Goal: Task Accomplishment & Management: Complete application form

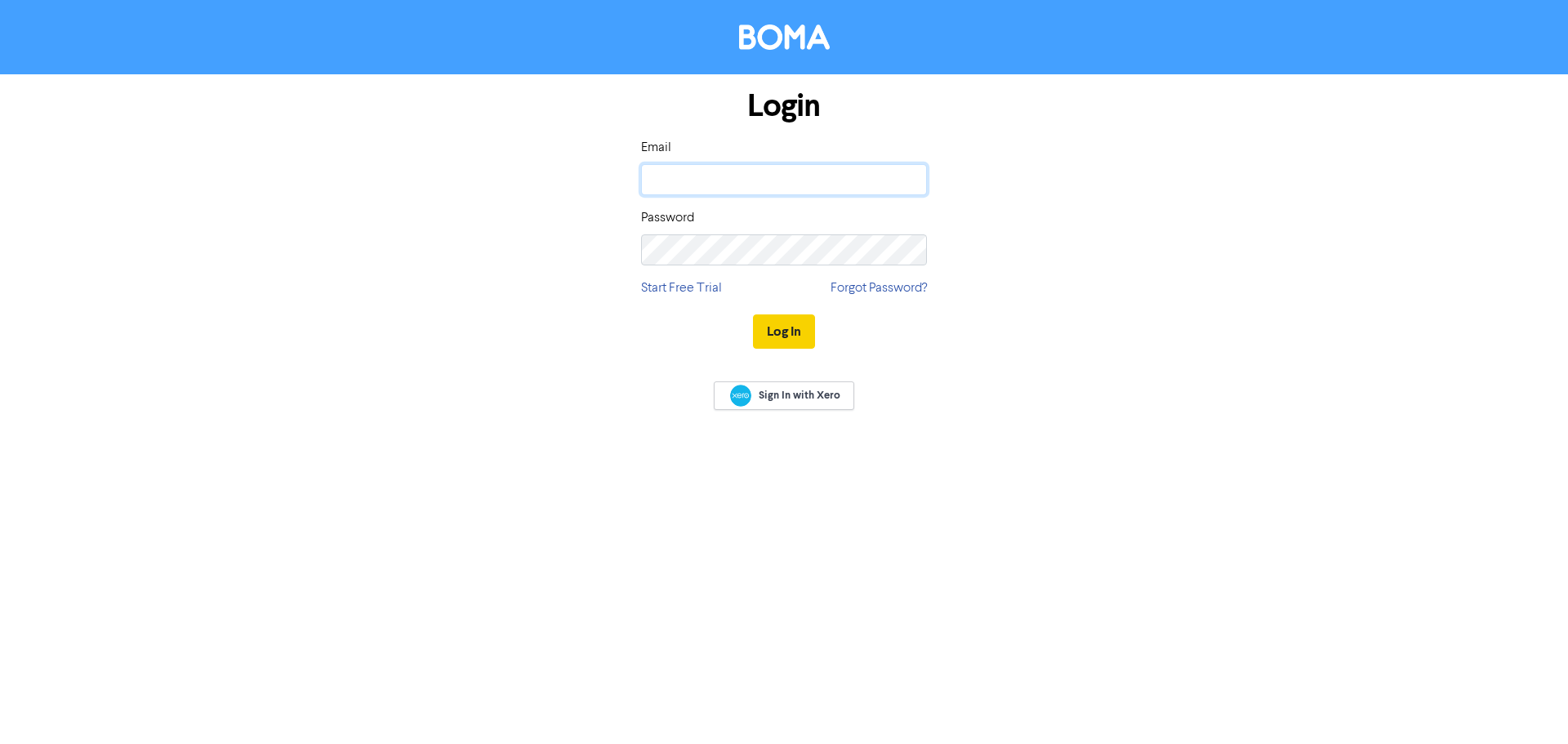
type input "[EMAIL_ADDRESS][DOMAIN_NAME]"
click at [783, 328] on button "Log In" at bounding box center [784, 331] width 62 height 34
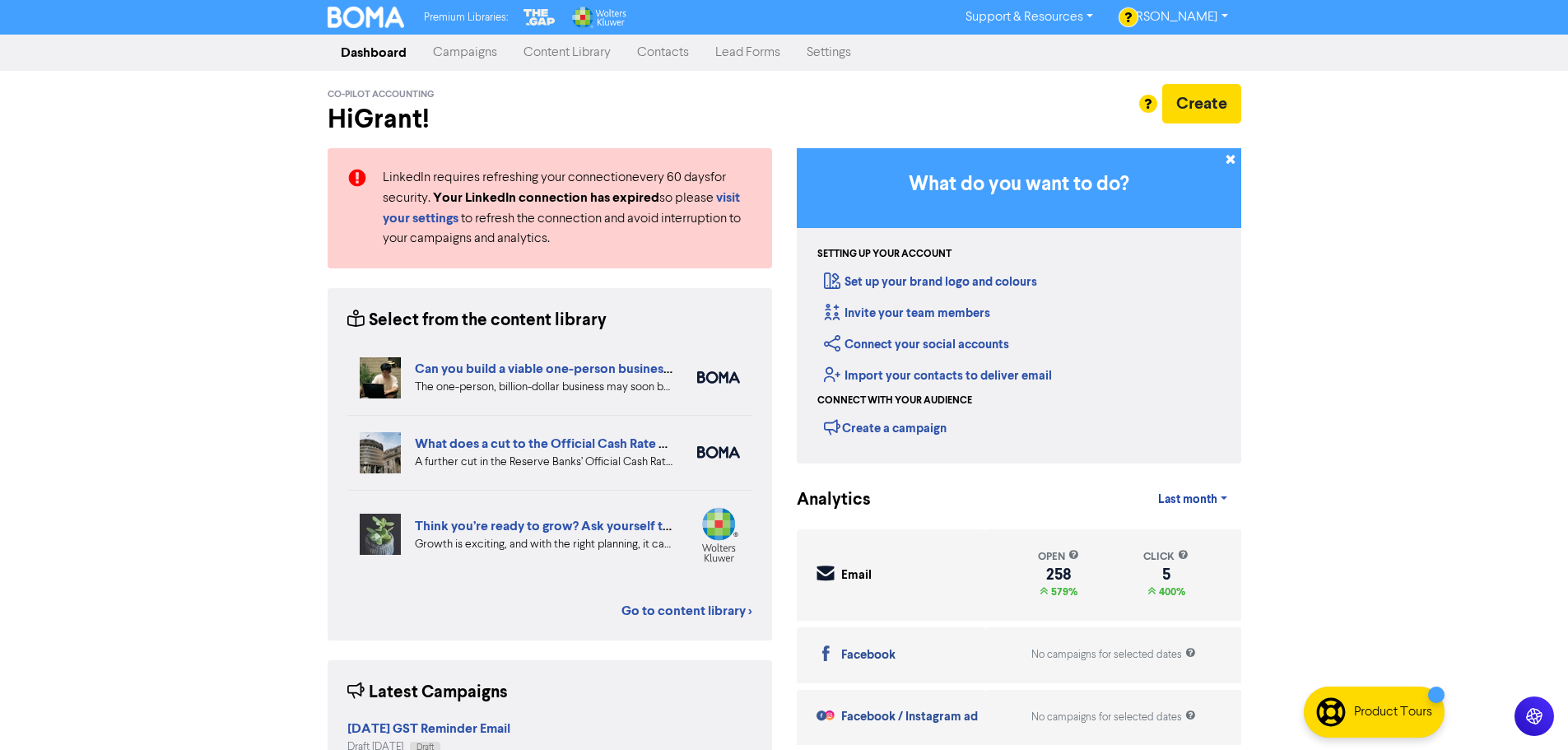
click at [676, 53] on link "Contacts" at bounding box center [663, 53] width 78 height 33
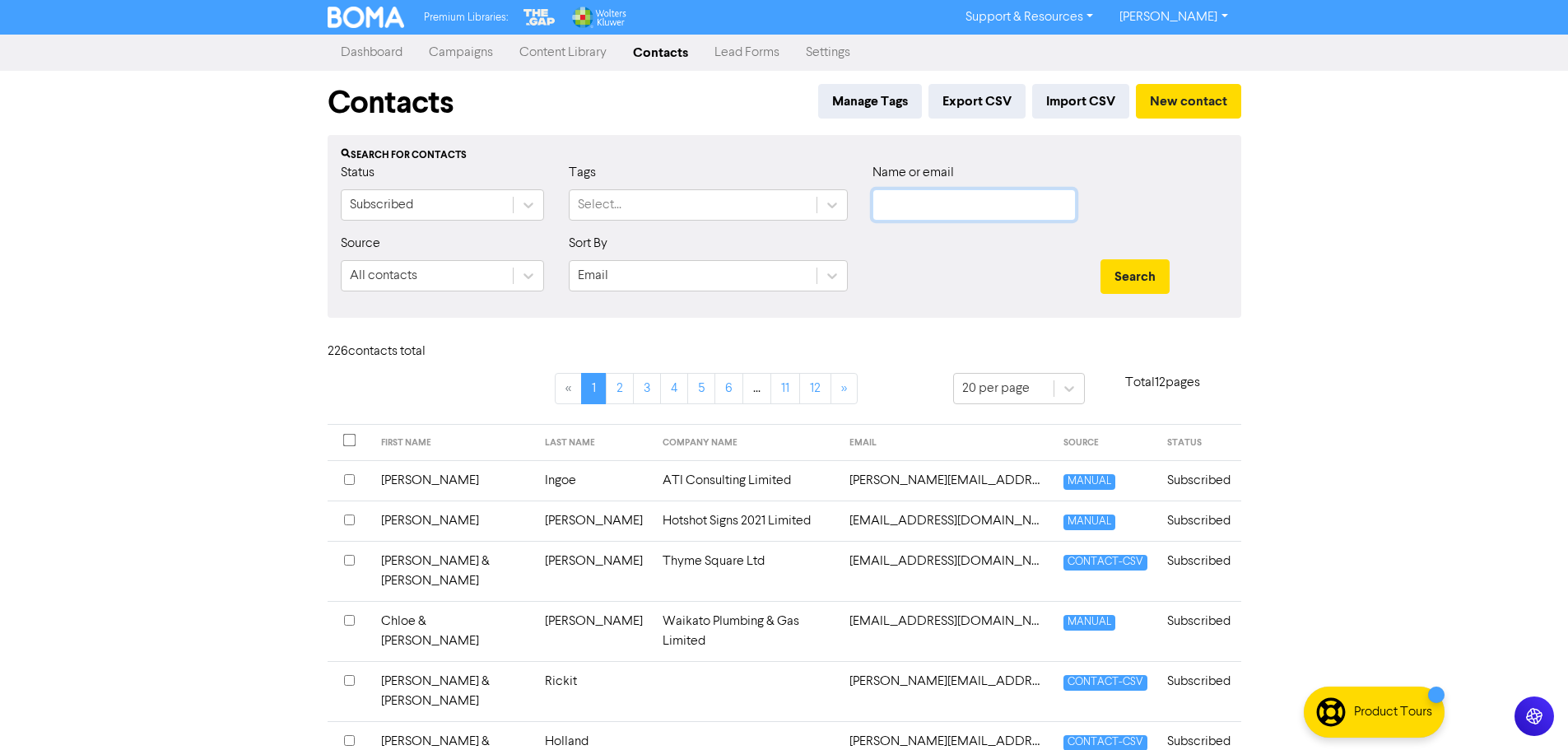
click at [885, 202] on input "text" at bounding box center [974, 204] width 203 height 31
click at [1100, 260] on button "Search" at bounding box center [1135, 277] width 69 height 35
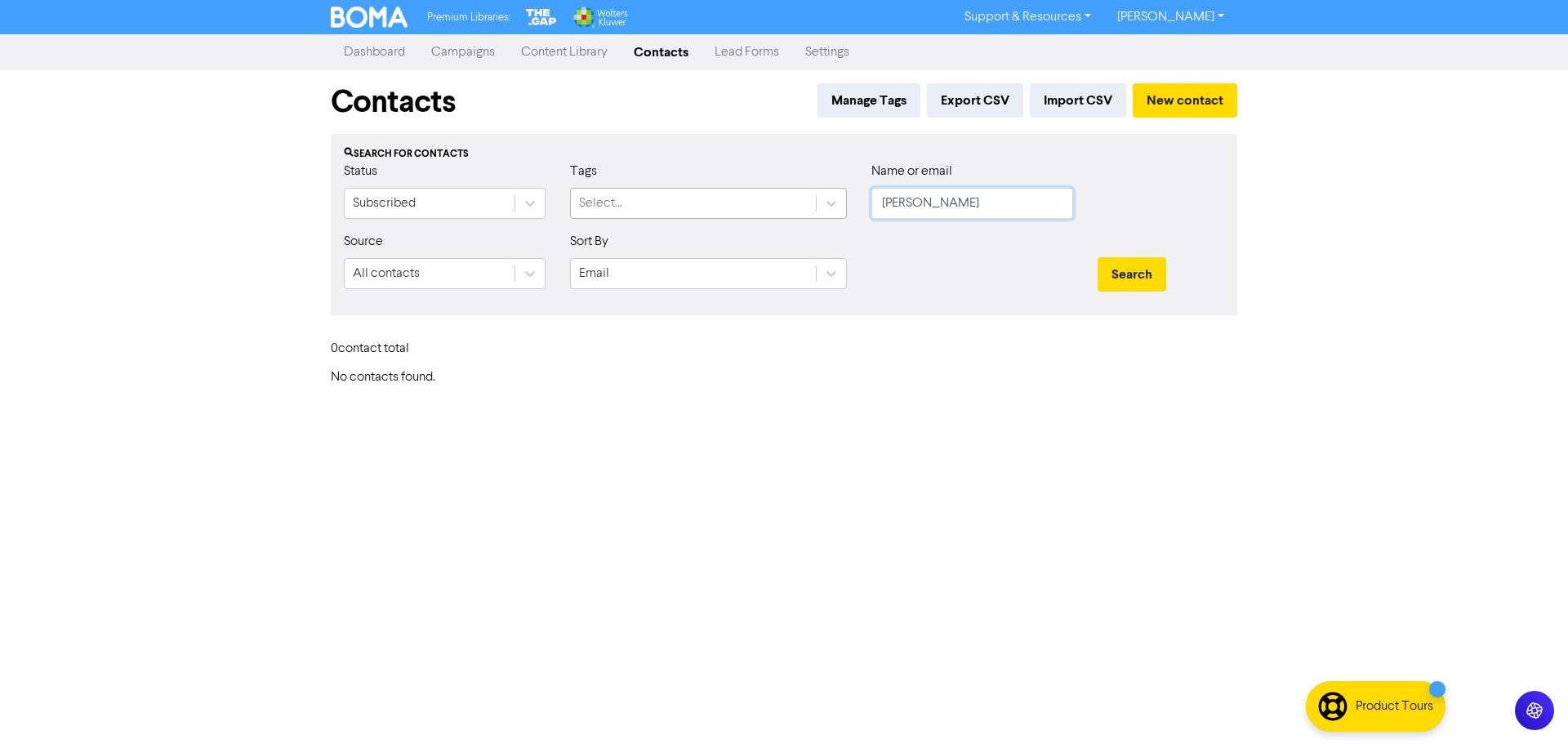
drag, startPoint x: 936, startPoint y: 209, endPoint x: 681, endPoint y: 189, distance: 255.8
click at [719, 198] on div "Status Subscribed Tags Select... Name or email [PERSON_NAME]" at bounding box center [784, 196] width 905 height 70
click at [1098, 258] on button "Search" at bounding box center [1132, 275] width 68 height 34
click at [951, 203] on input "kyla" at bounding box center [972, 203] width 202 height 31
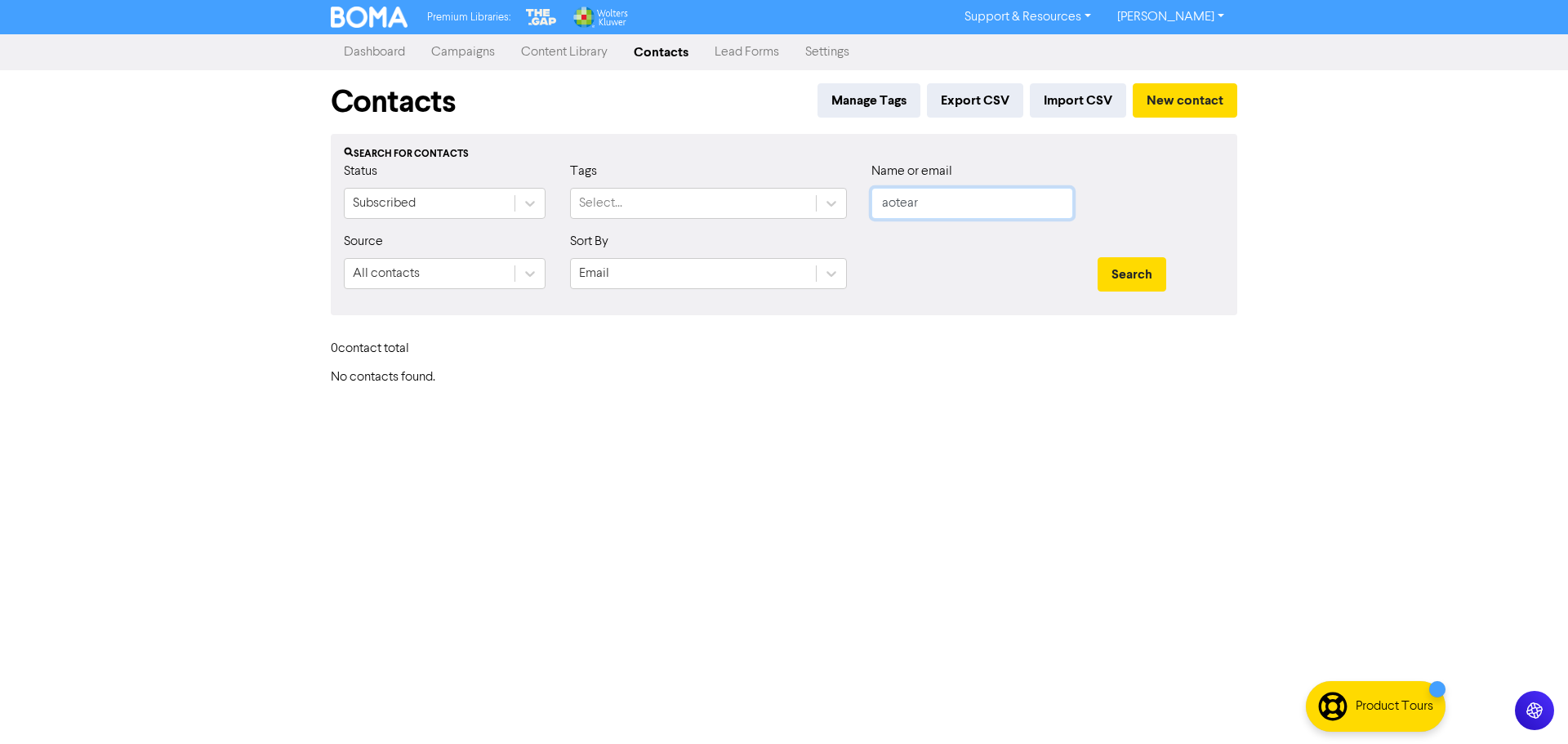
type input "aotear"
click at [1098, 258] on button "Search" at bounding box center [1132, 275] width 68 height 34
click at [1177, 97] on button "New contact" at bounding box center [1185, 100] width 105 height 34
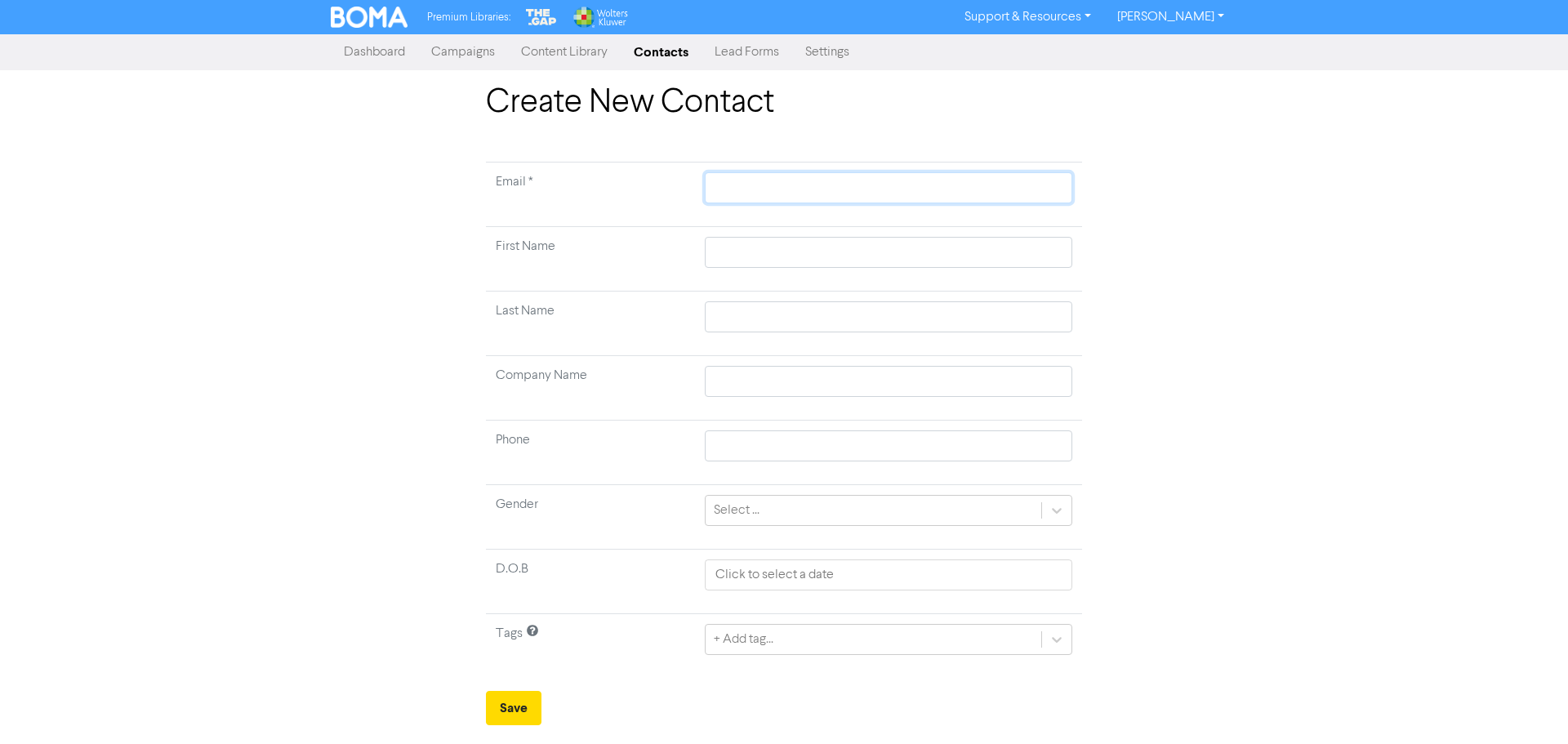
click at [761, 192] on input "text" at bounding box center [889, 187] width 368 height 31
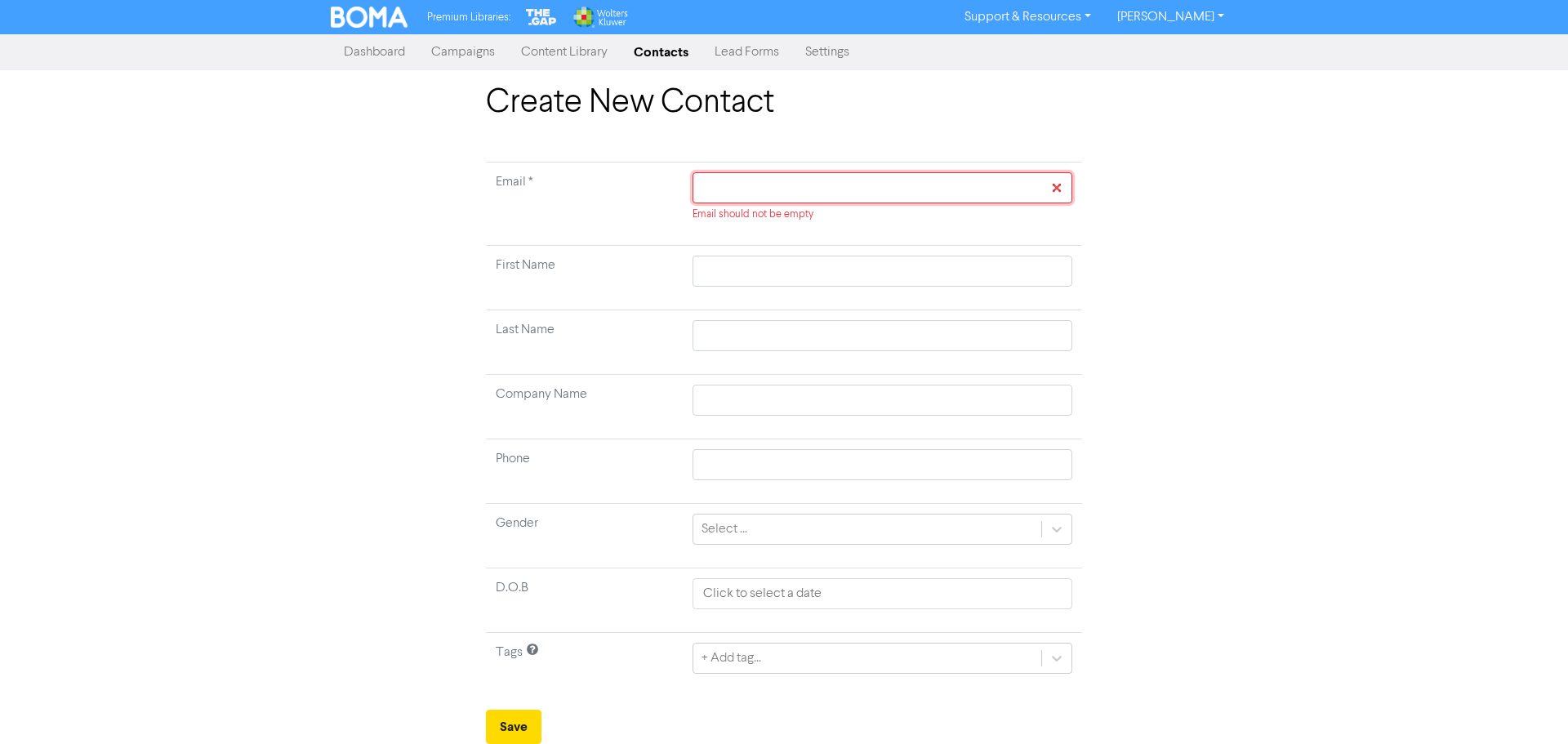
click at [788, 180] on input "text" at bounding box center [882, 187] width 379 height 31
type input "r"
type input "re"
type input "ren"
type input "[PERSON_NAME]"
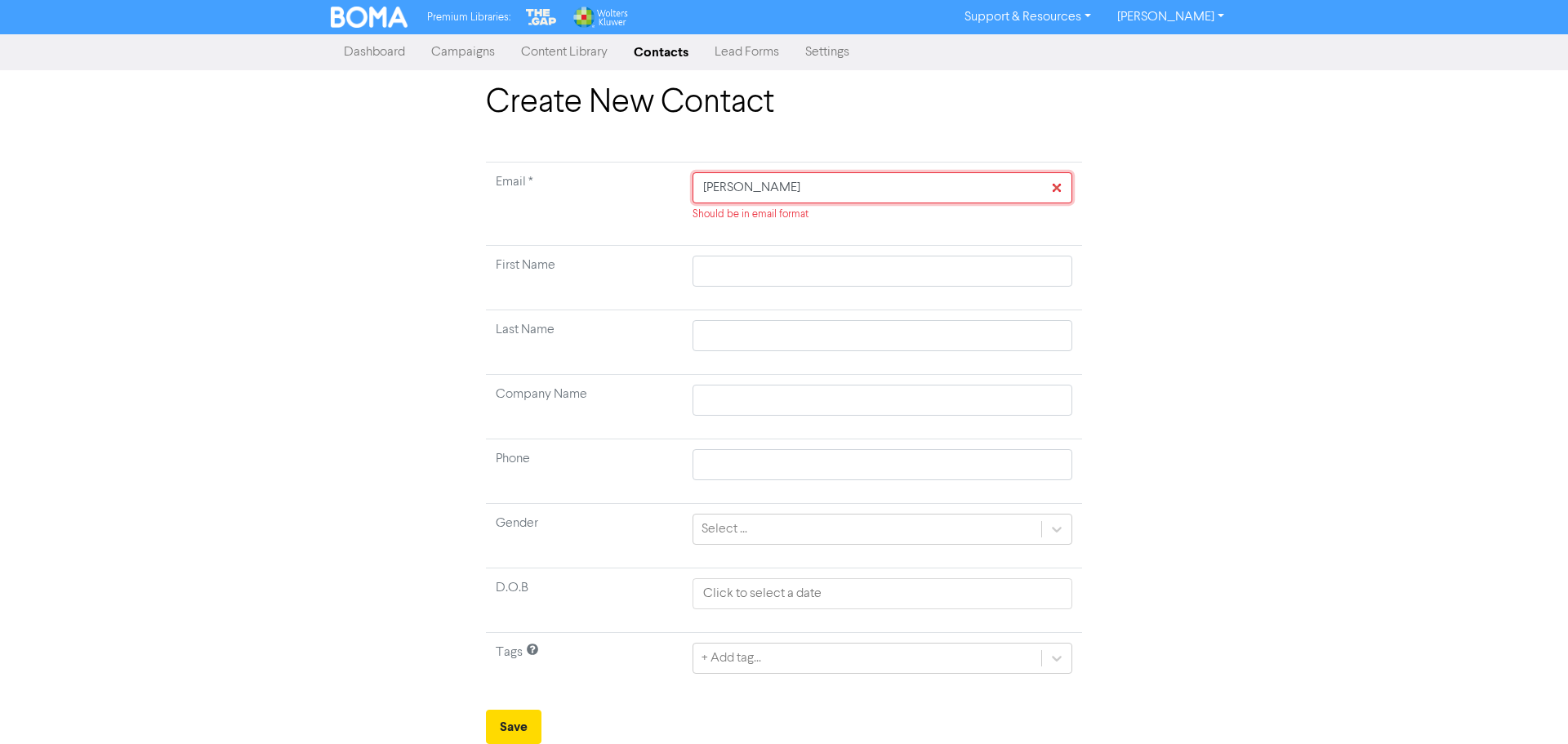
type input "[PERSON_NAME]"
type input "[PERSON_NAME]@"
click at [801, 181] on input "[PERSON_NAME]@" at bounding box center [882, 187] width 379 height 31
type input "[PERSON_NAME]@a"
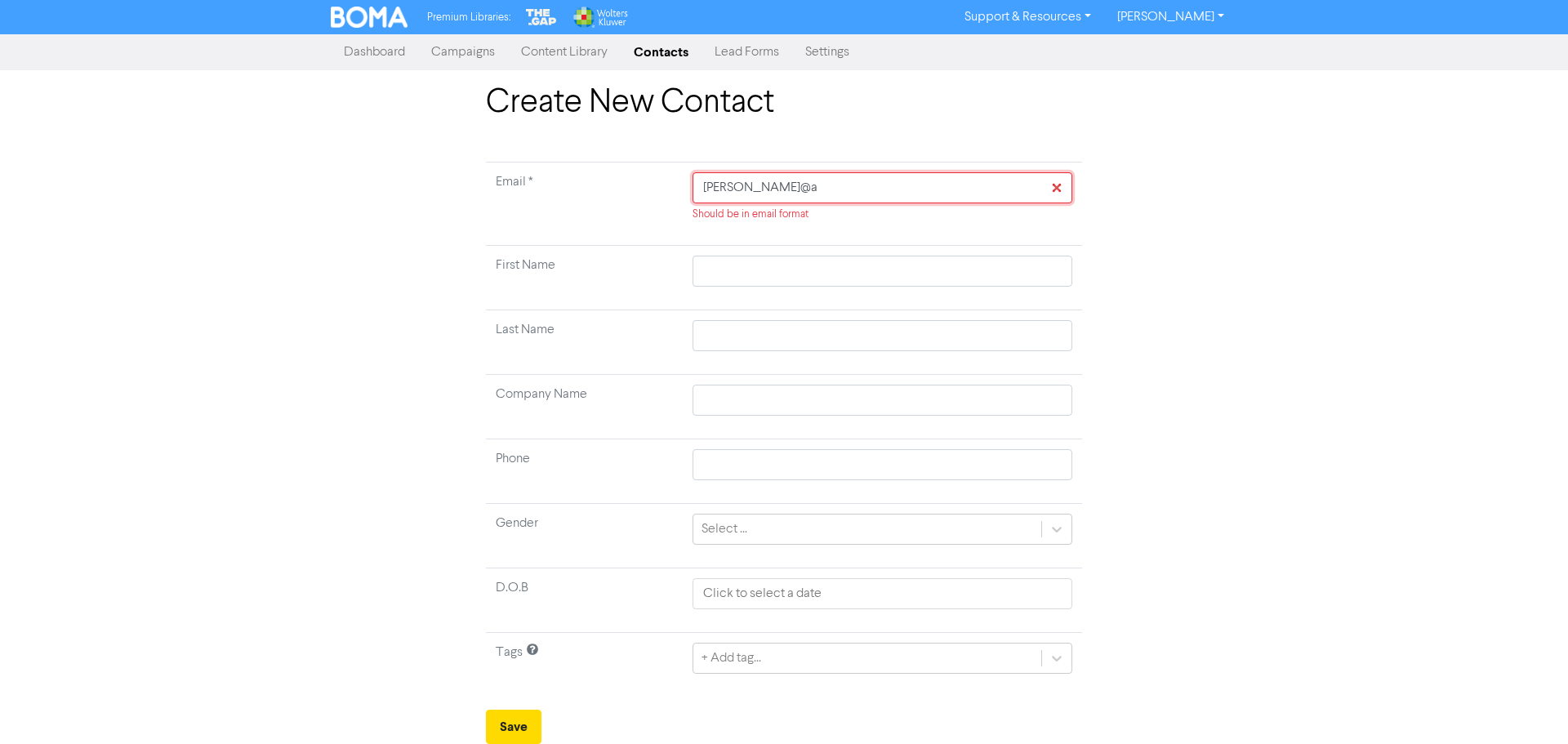
type input "[PERSON_NAME]@ao"
type input "[PERSON_NAME]@aot"
type input "[PERSON_NAME]@aote"
type input "[PERSON_NAME]@aotea"
type input "[PERSON_NAME]@aotear"
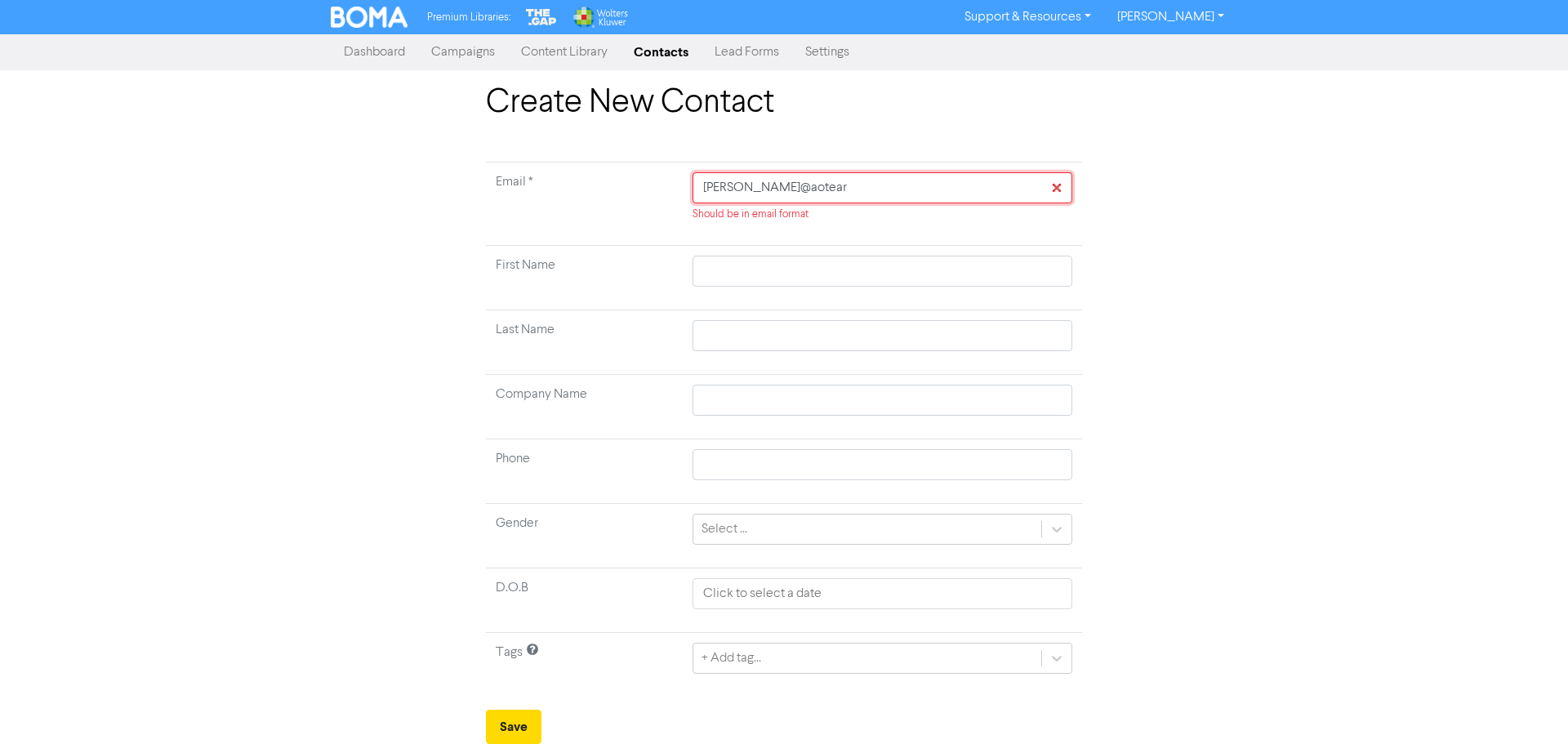
type input "[PERSON_NAME]@aotearo"
type input "[PERSON_NAME]@aotearoa"
type input "[PERSON_NAME]@aotearoad"
type input "[PERSON_NAME]@aotearoadi"
type input "[PERSON_NAME]@aotearoadiv"
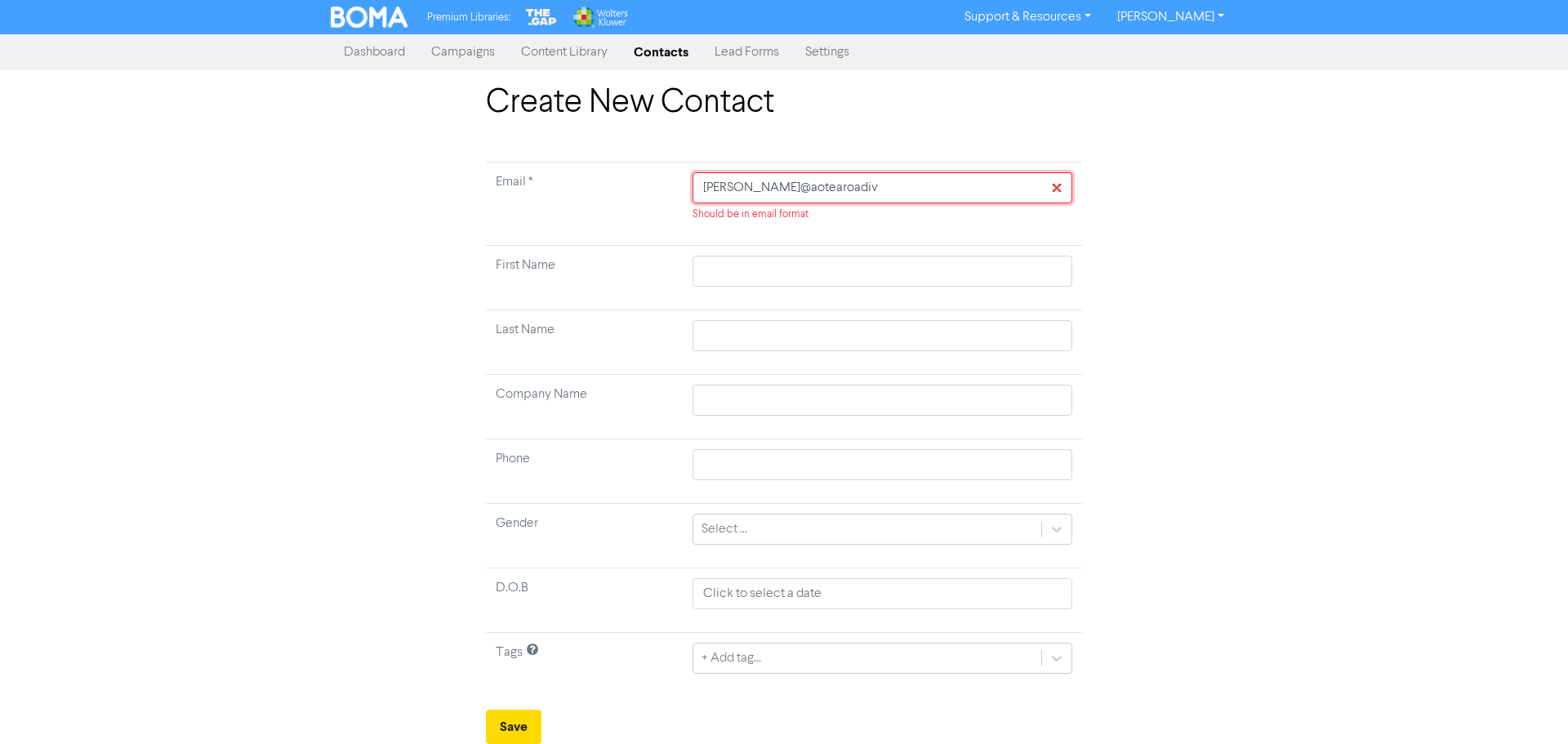
type input "[PERSON_NAME]@aotearoadive"
type input "[PERSON_NAME]@aotearoadive."
type input "[PERSON_NAME]@aotearoadive.c"
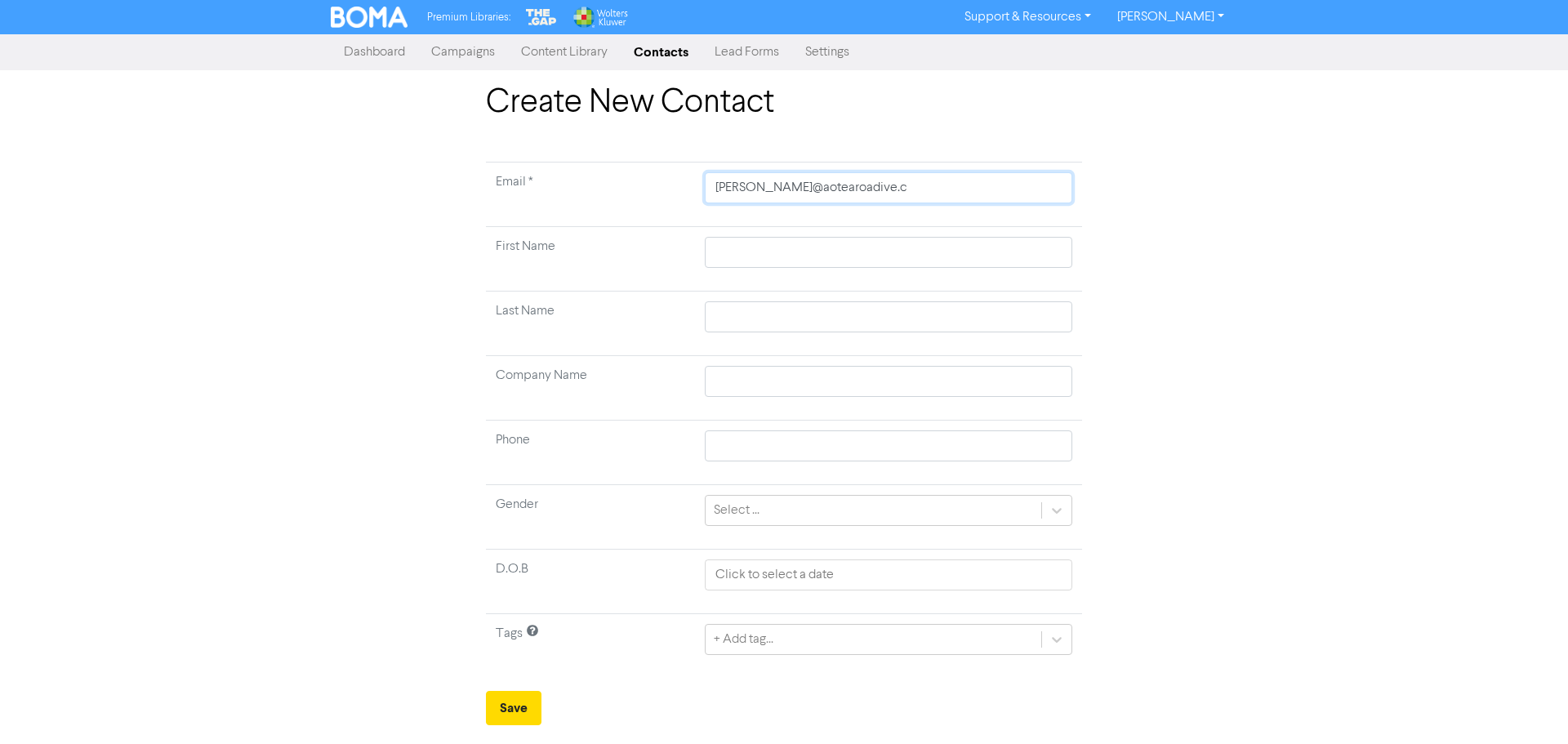
type input "[PERSON_NAME][EMAIL_ADDRESS][DOMAIN_NAME]"
type input "[PERSON_NAME][EMAIL_ADDRESS][DOMAIN_NAME]."
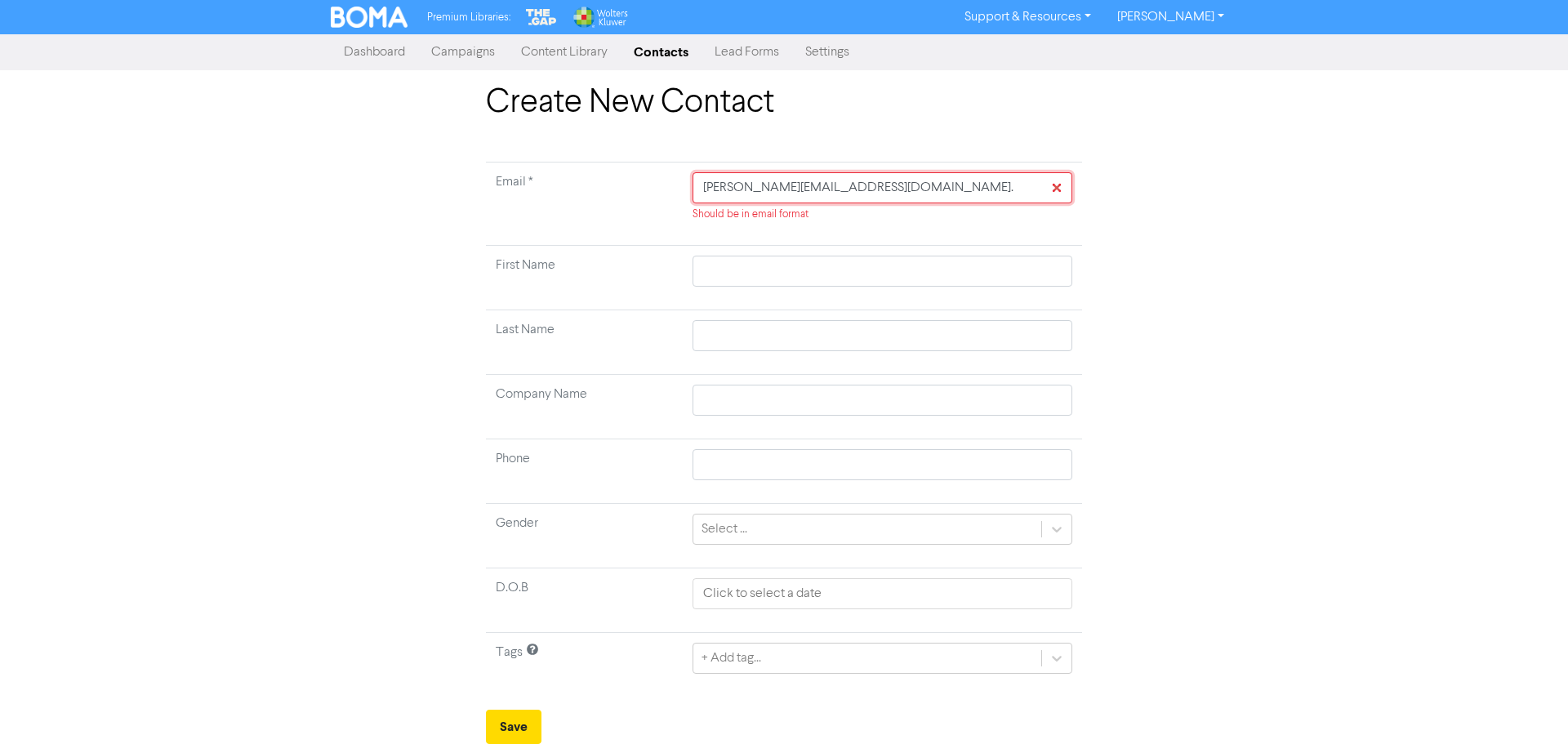
type input "[PERSON_NAME]@aotearoadive.co.n"
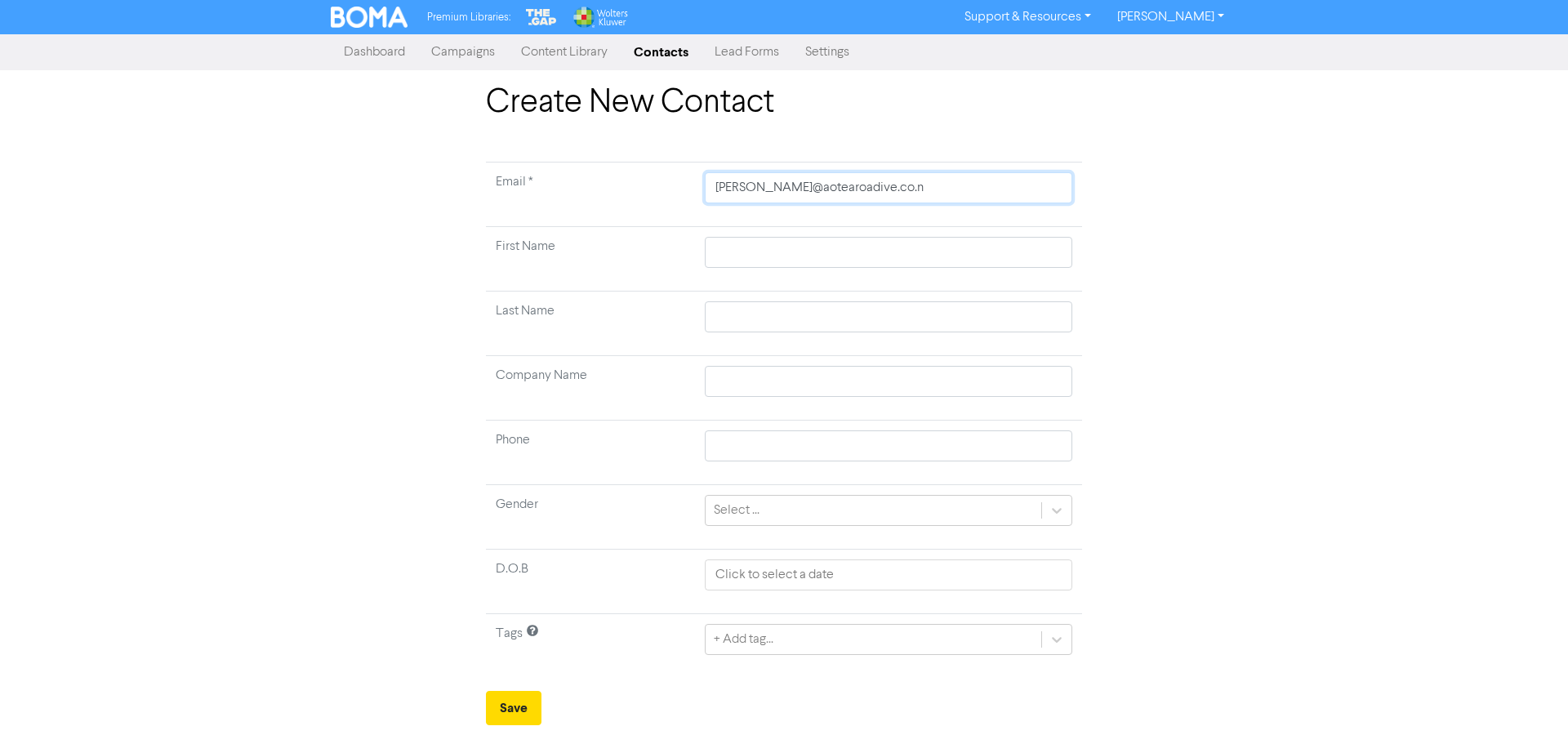
type input "[PERSON_NAME][EMAIL_ADDRESS][DOMAIN_NAME]"
click at [913, 183] on input "[PERSON_NAME][EMAIL_ADDRESS][DOMAIN_NAME]" at bounding box center [889, 187] width 368 height 31
drag, startPoint x: 913, startPoint y: 183, endPoint x: 321, endPoint y: 169, distance: 592.2
click at [321, 169] on div "Create New Contact Email * [PERSON_NAME][EMAIL_ADDRESS][DOMAIN_NAME] First Name…" at bounding box center [784, 404] width 931 height 641
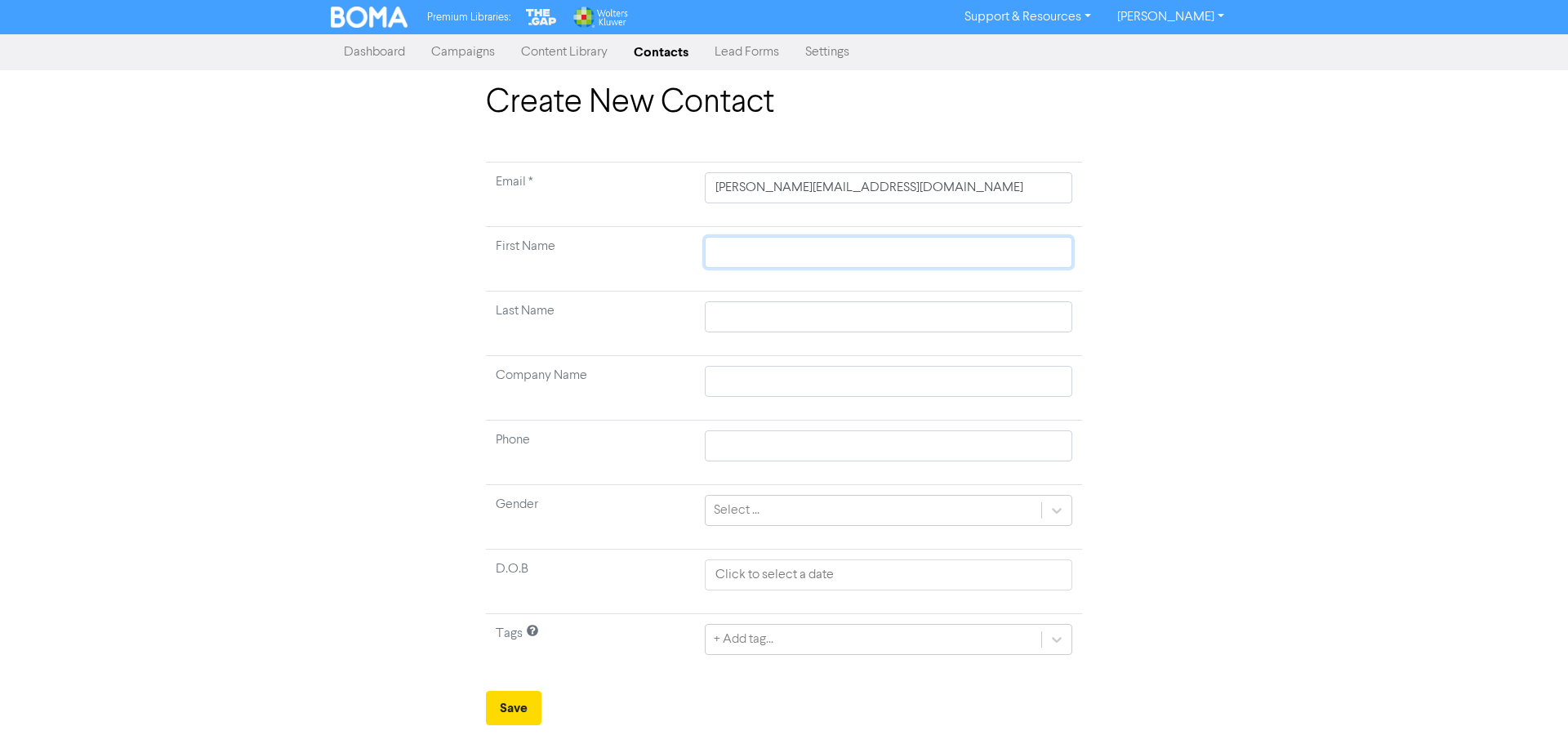
click at [767, 240] on input "text" at bounding box center [889, 252] width 368 height 31
type input "R"
type input "Re"
type input "Ren"
type input "[PERSON_NAME]"
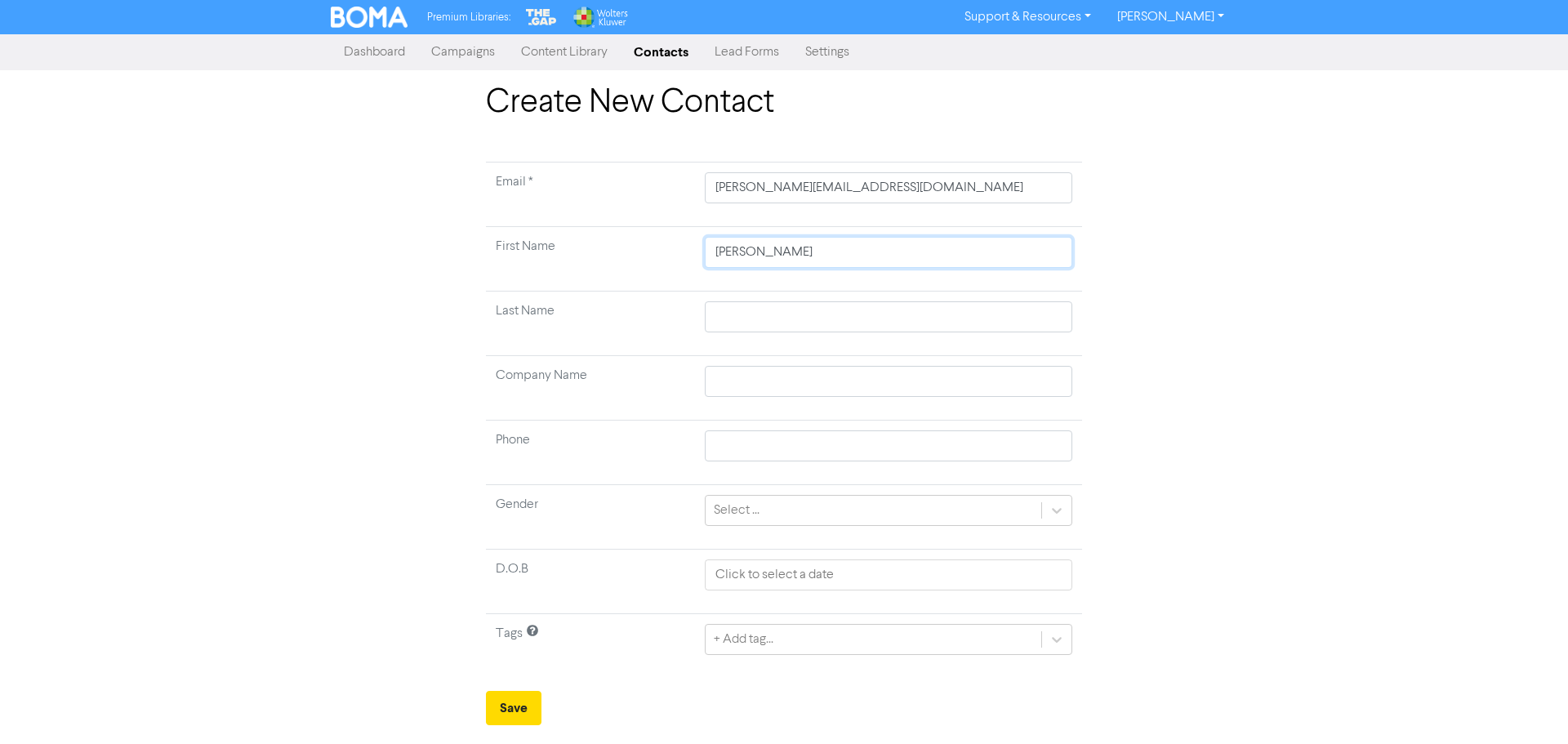
type input "[PERSON_NAME]"
type input "T"
type input "Ta"
type input "Tap"
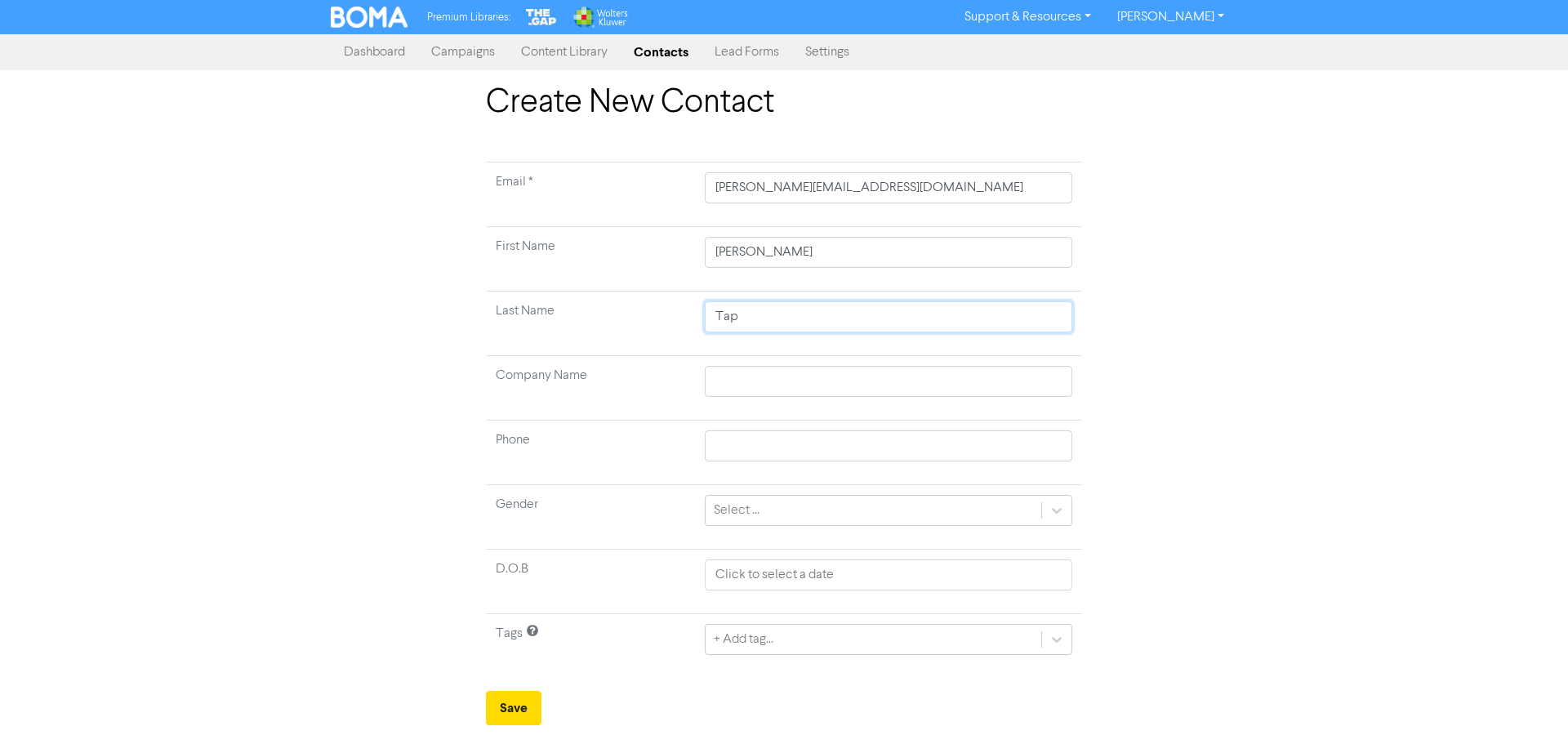
type input "Taps"
type input "Tapse"
type input "Tapsel"
type input "Tapsell"
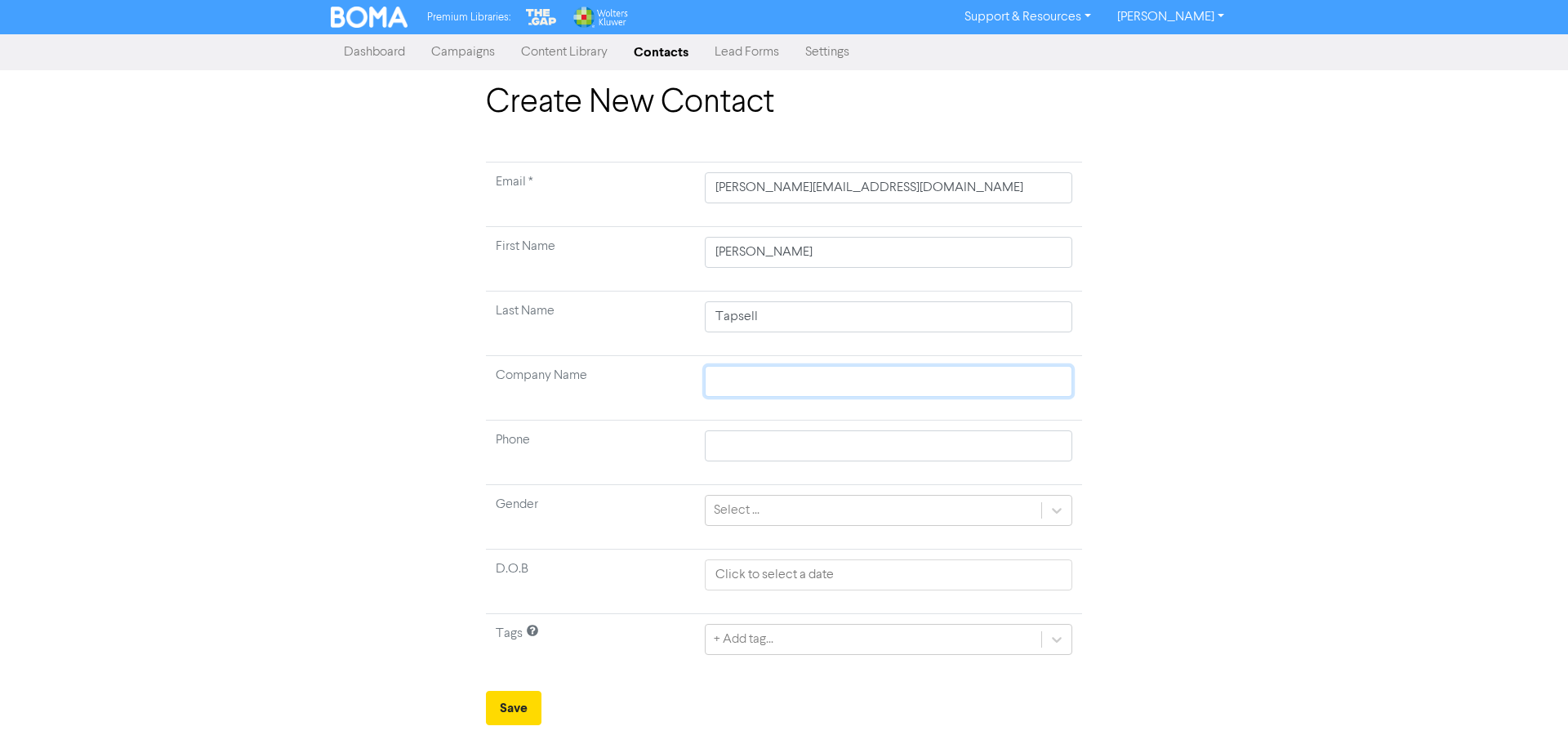
type input "A"
type input "Ao"
type input "Aot"
type input "Aote"
type input "Aotea"
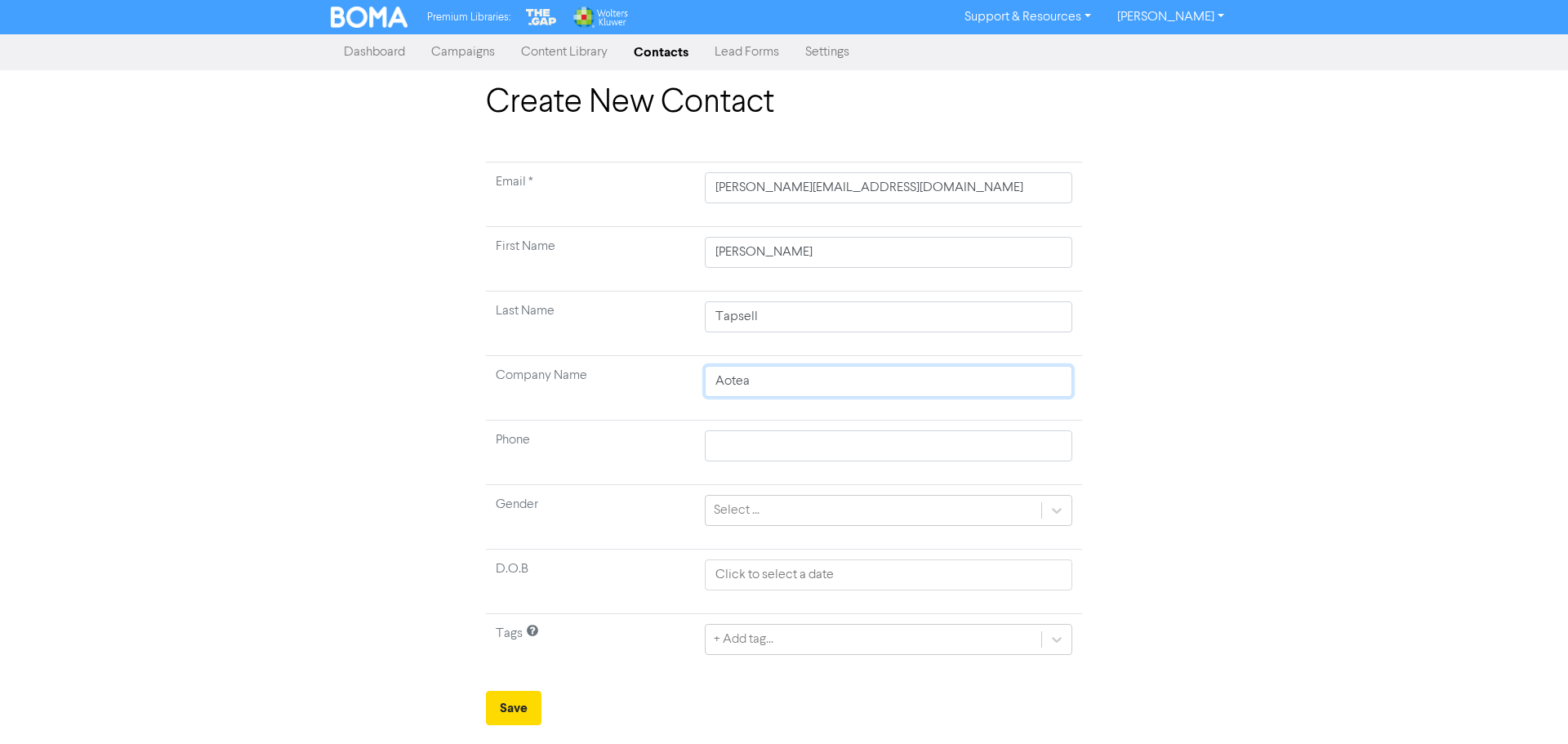
type input "Aotear"
type input "Aotearo"
type input "Aotearoa"
type input "Aotearoa D"
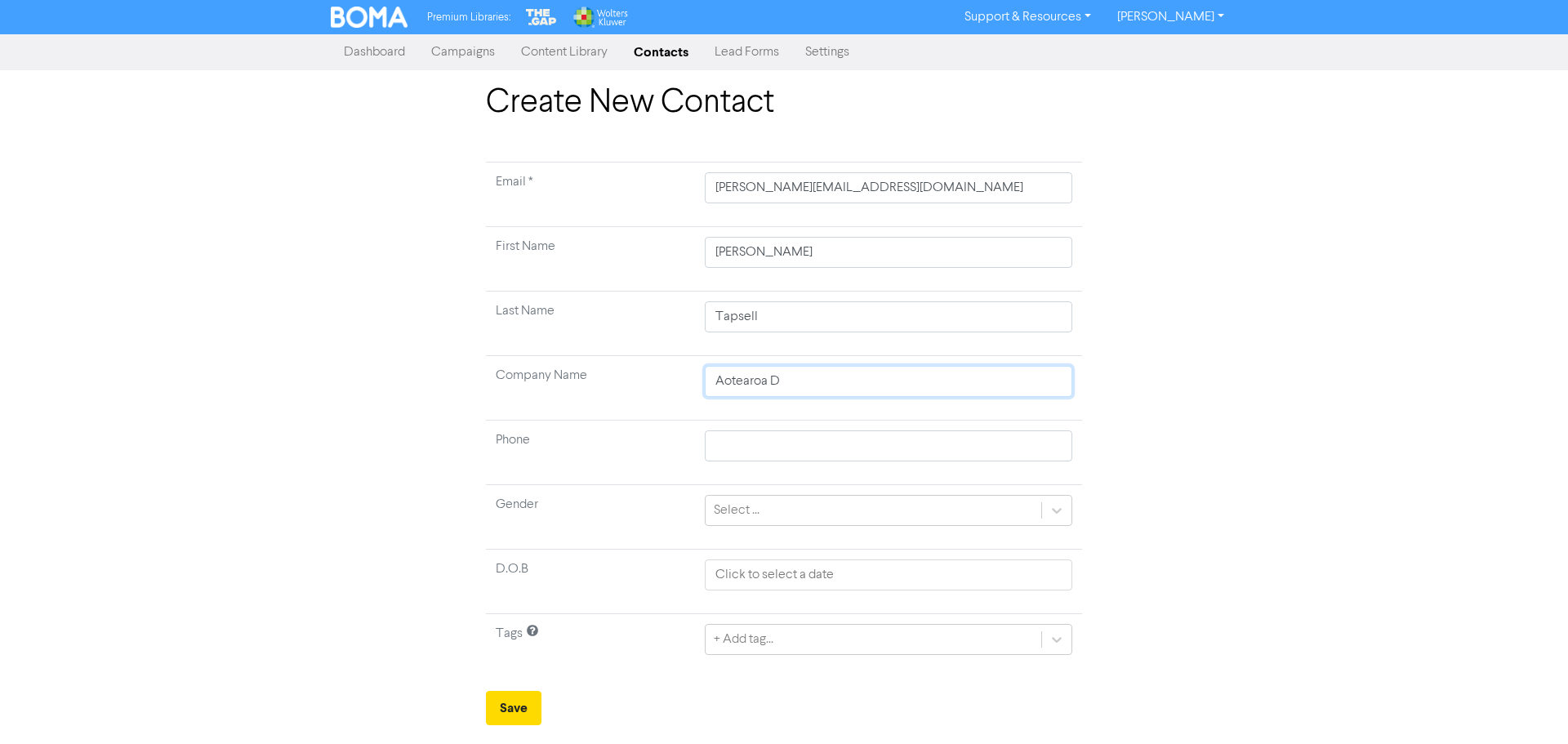
type input "Aotearoa Di"
type input "Aotearoa Div"
type input "Aotearoa Dive"
type input "Aotearoa Dive L"
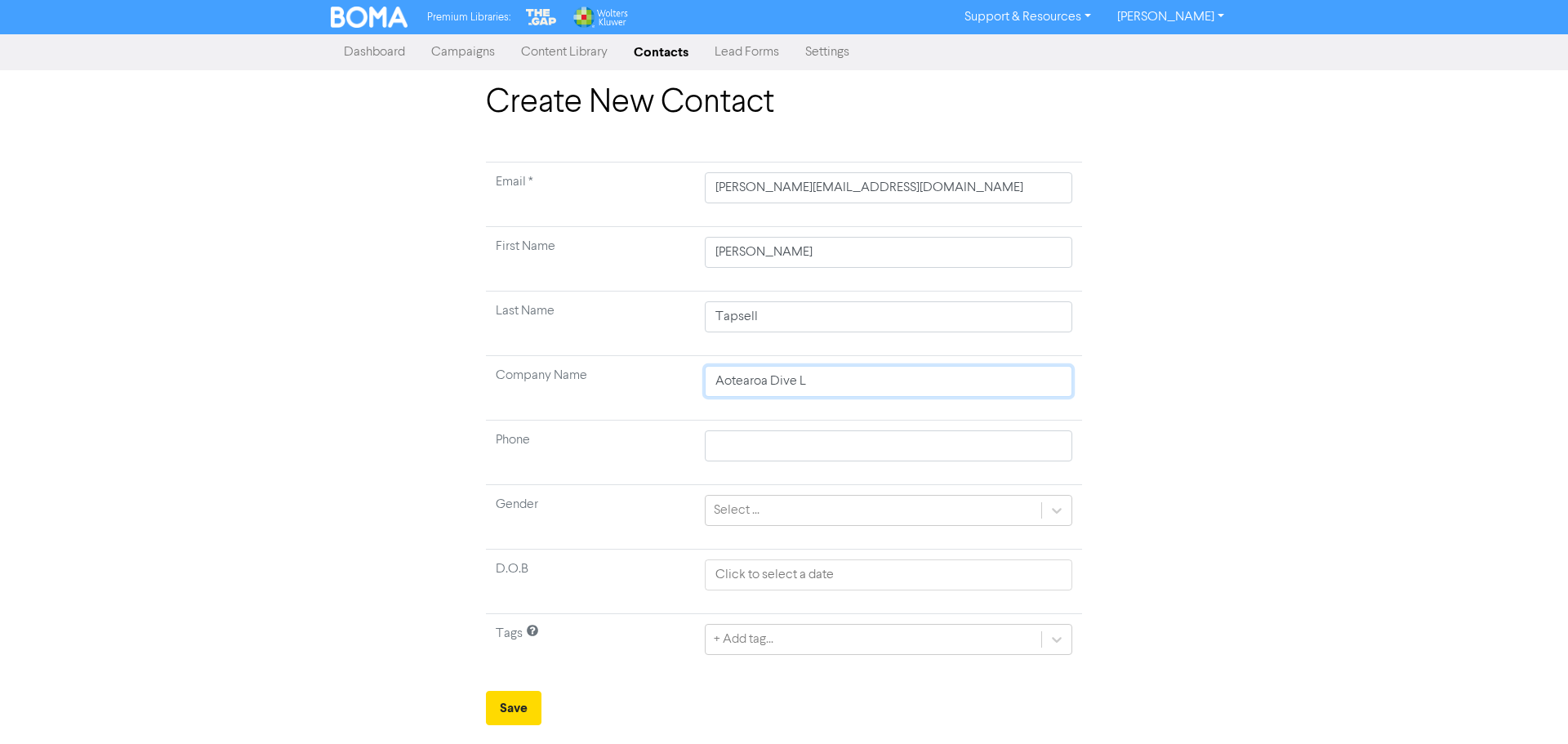
type input "Aotearoa Dive Li"
type input "Aotearoa Dive Lim"
type input "Aotearoa Dive Limit"
type input "Aotearoa Dive Limite"
type input "Aotearoa Dive Limited"
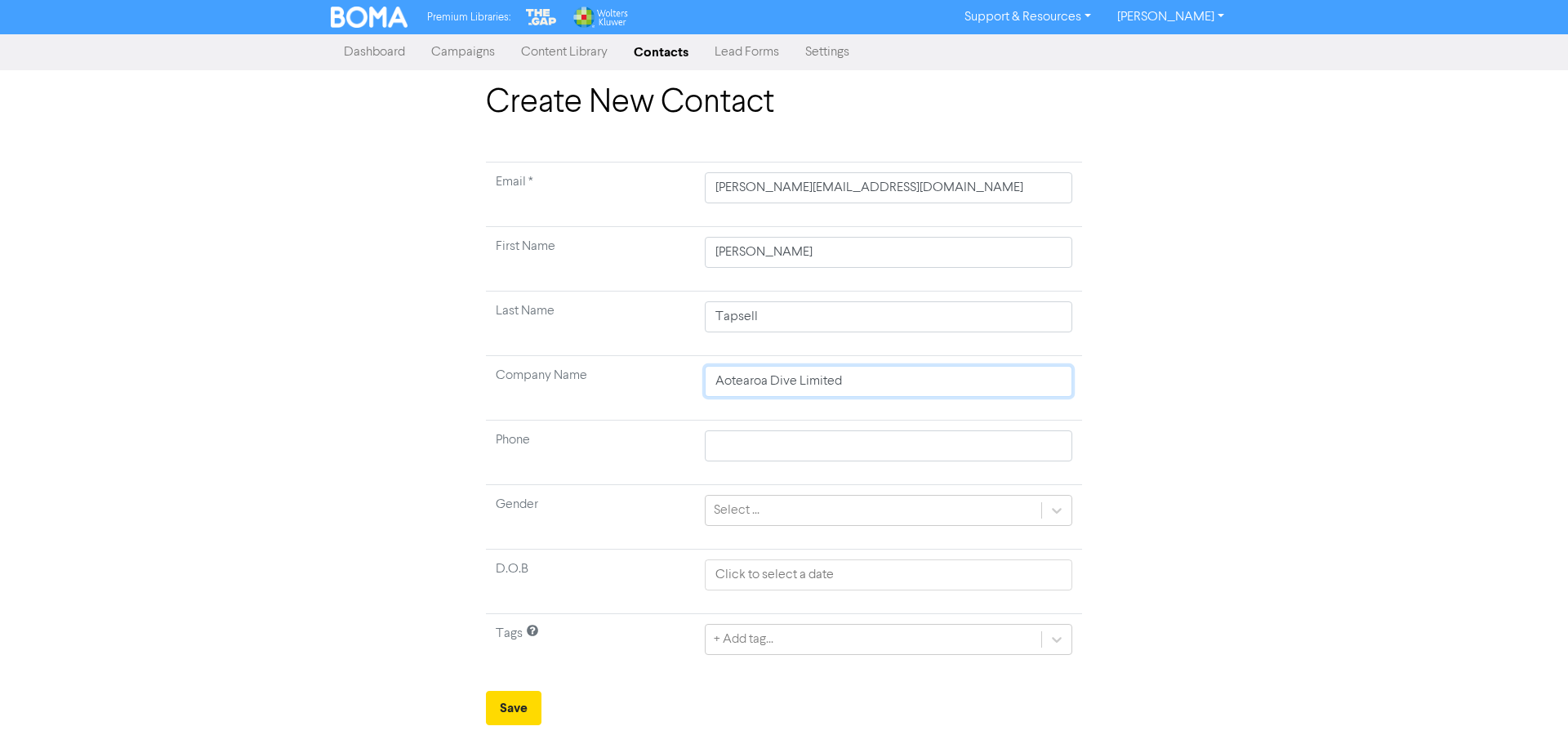
type input "Aotearoa Dive Limited"
type input "021864224"
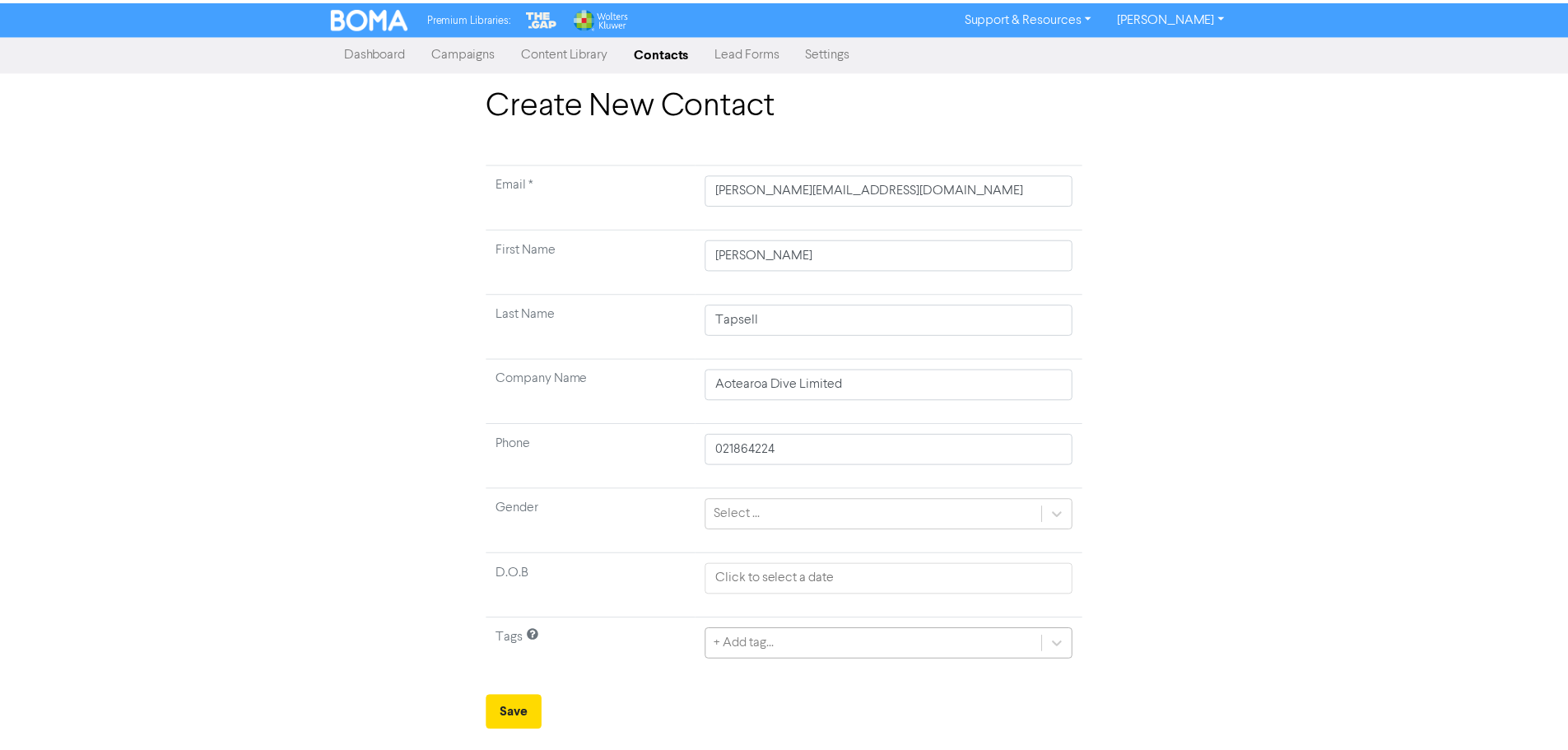
scroll to position [163, 0]
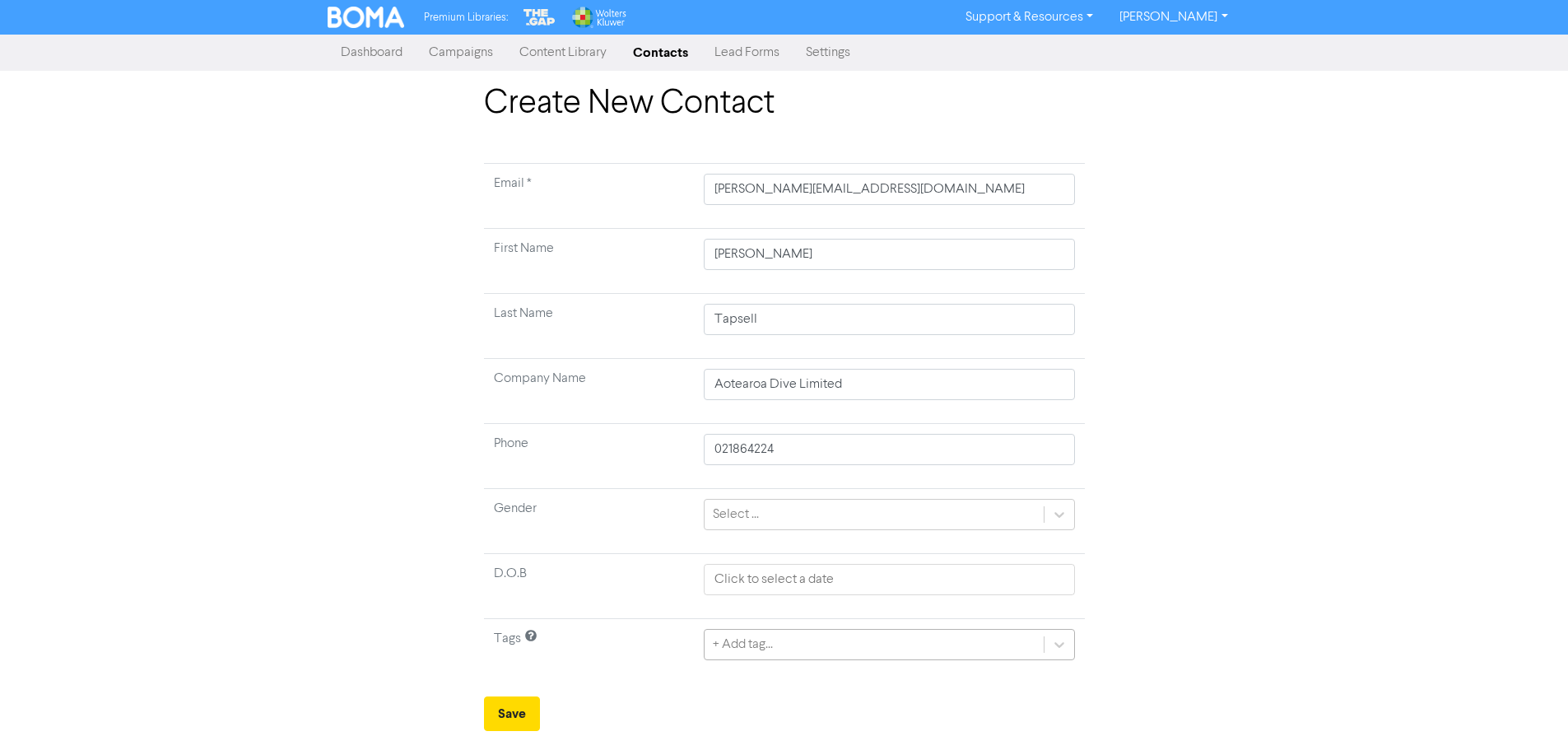
click at [791, 649] on div "+ Add tag..." at bounding box center [889, 645] width 370 height 31
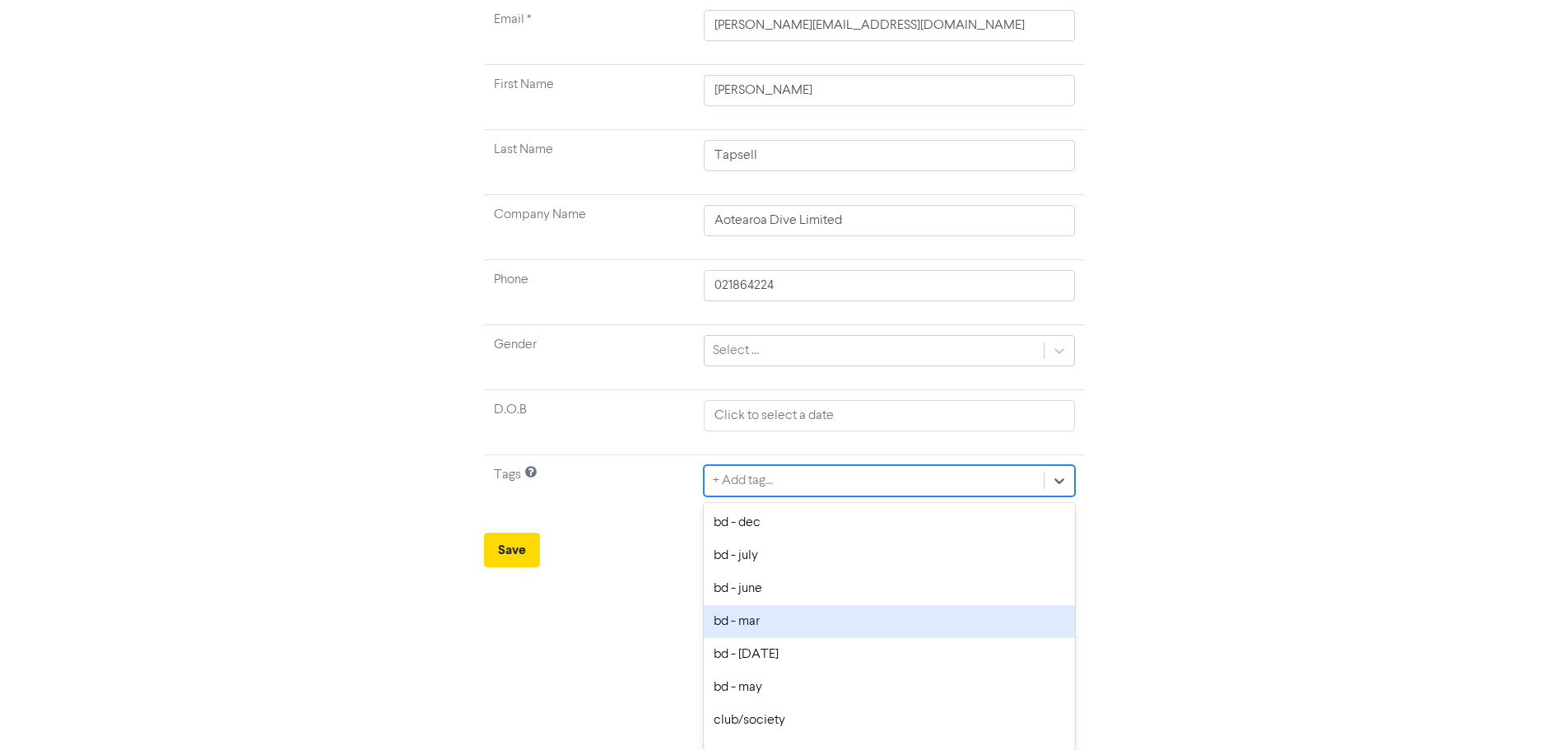
click at [762, 617] on div "bd - mar" at bounding box center [889, 621] width 370 height 33
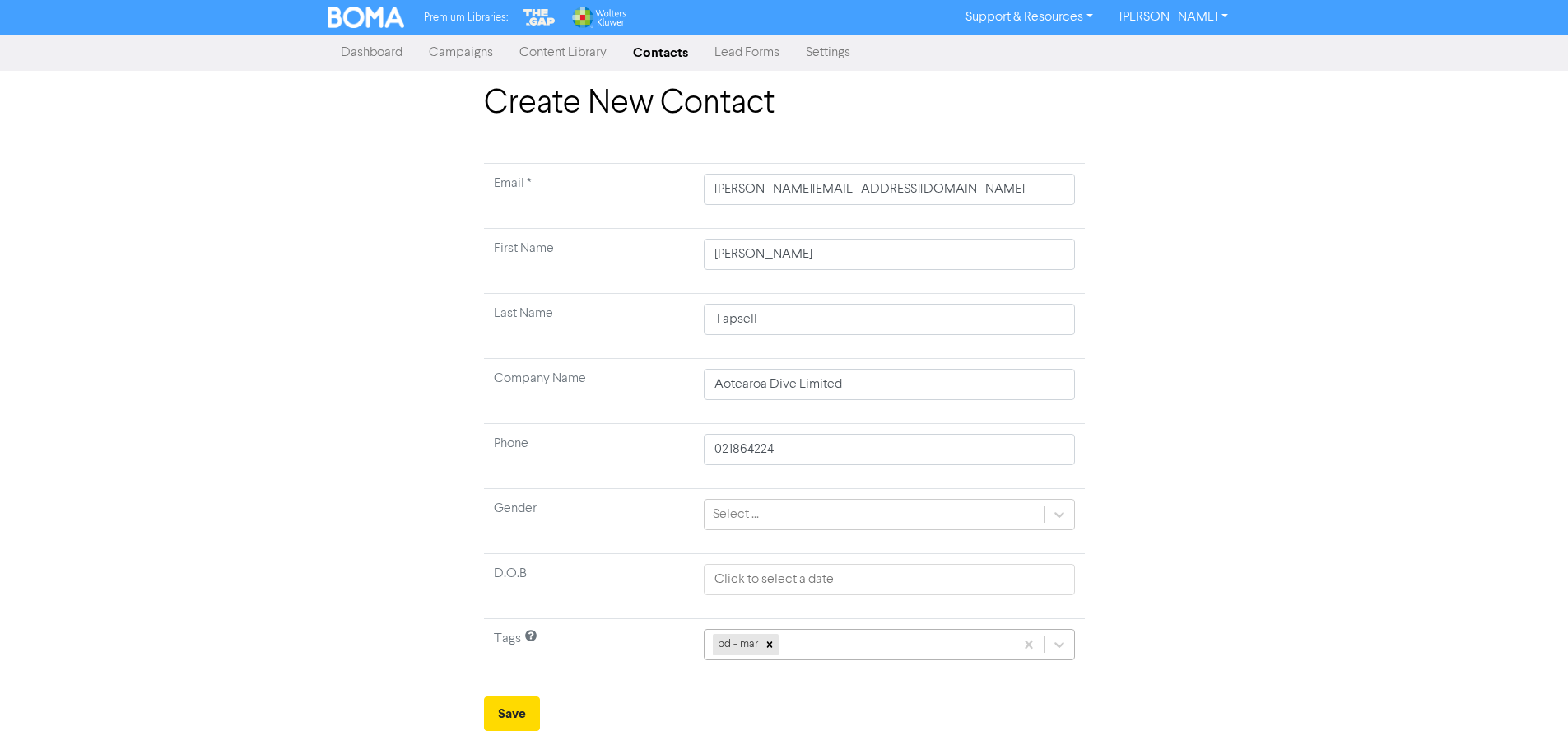
click at [800, 645] on div "bd - mar" at bounding box center [889, 645] width 370 height 31
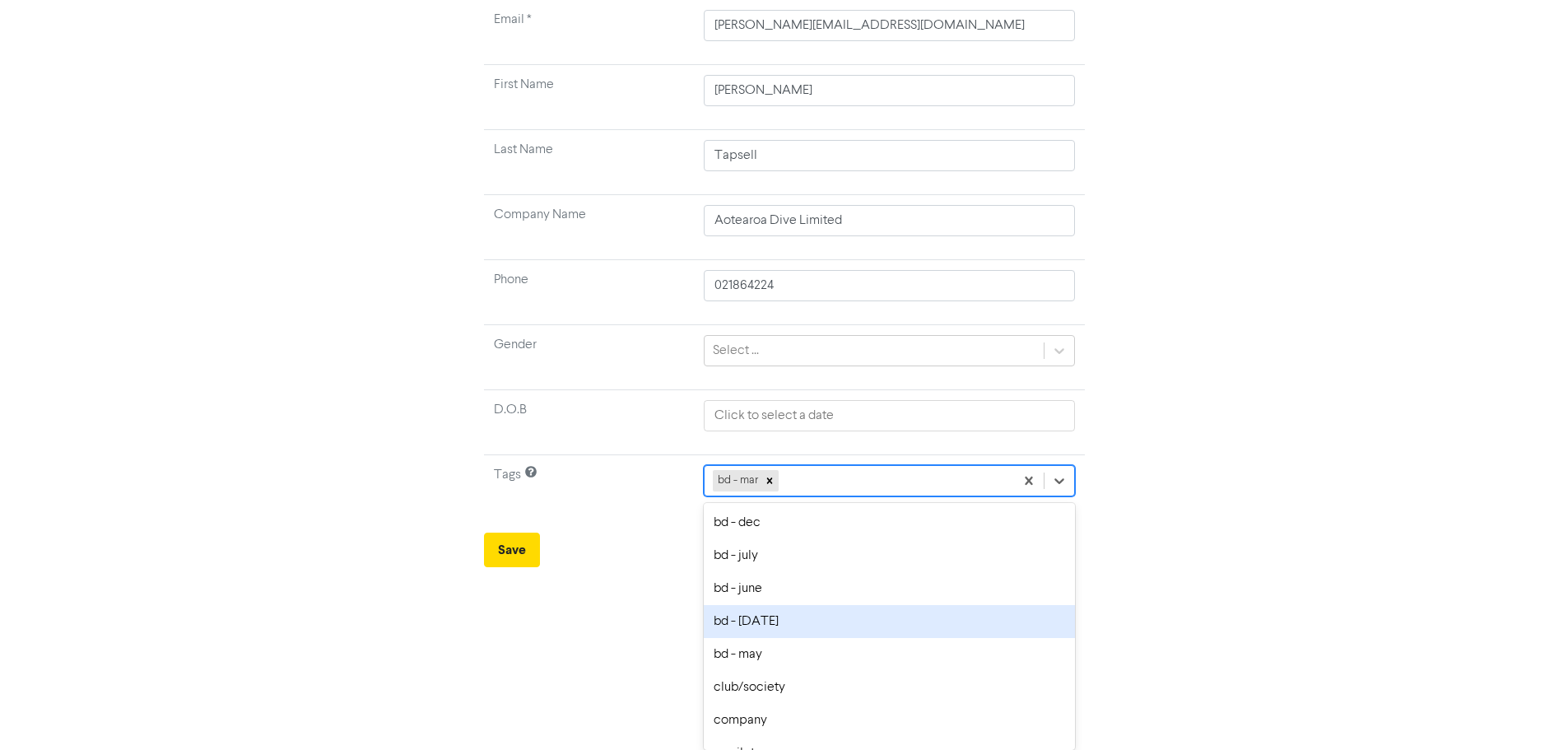
click at [785, 625] on div "bd - [DATE]" at bounding box center [889, 621] width 370 height 33
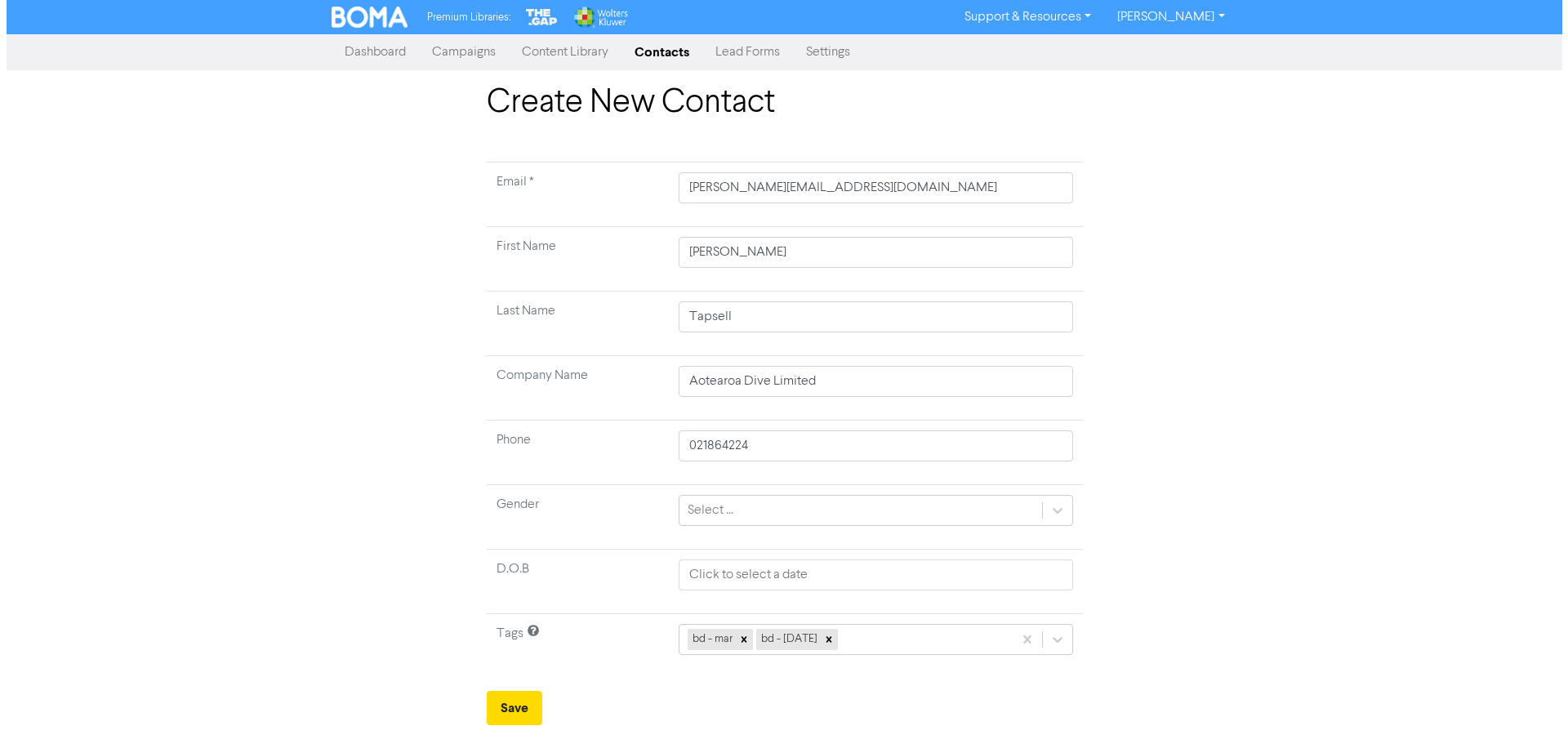
scroll to position [0, 0]
click at [870, 636] on div "bd - mar bd - [DATE]" at bounding box center [875, 640] width 395 height 31
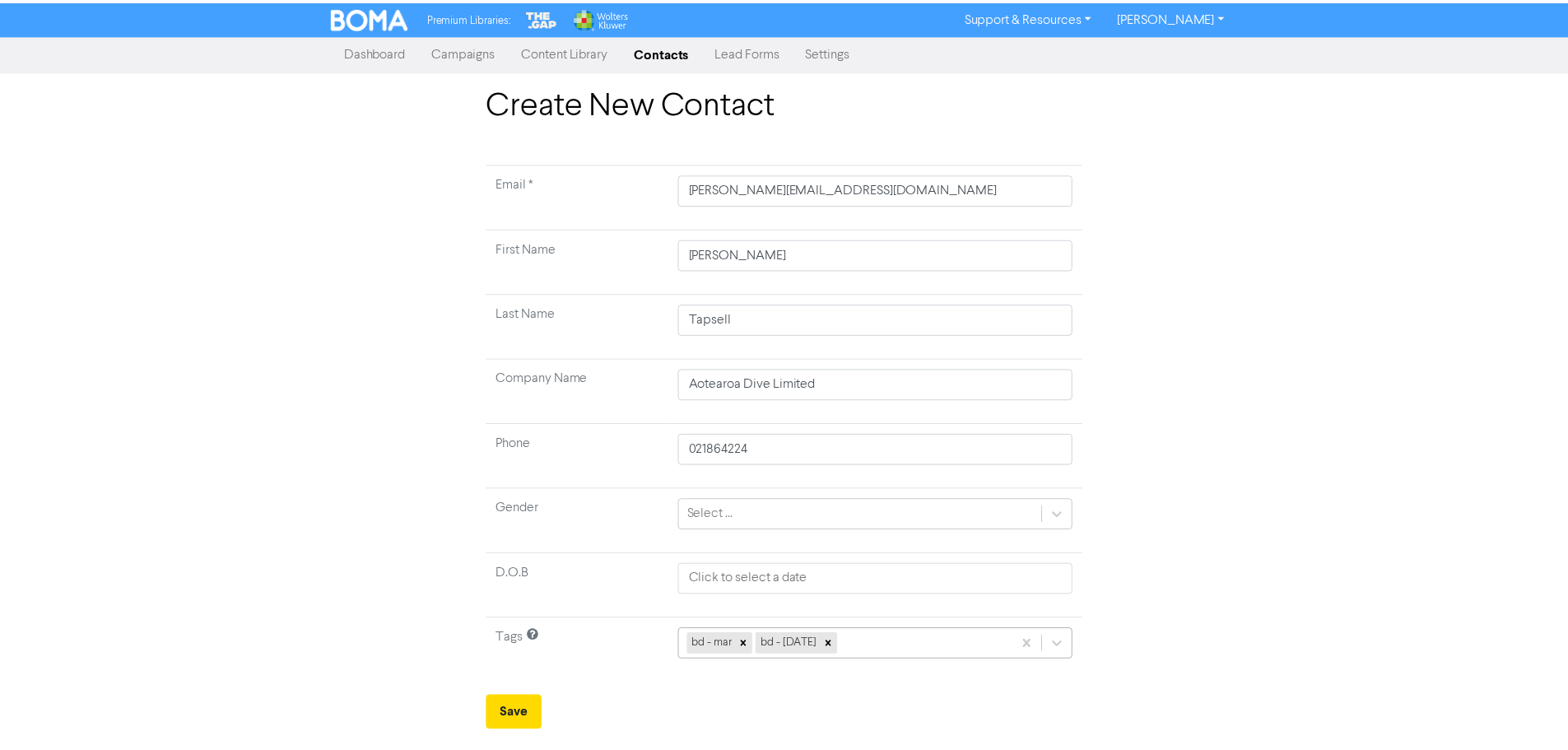
scroll to position [163, 0]
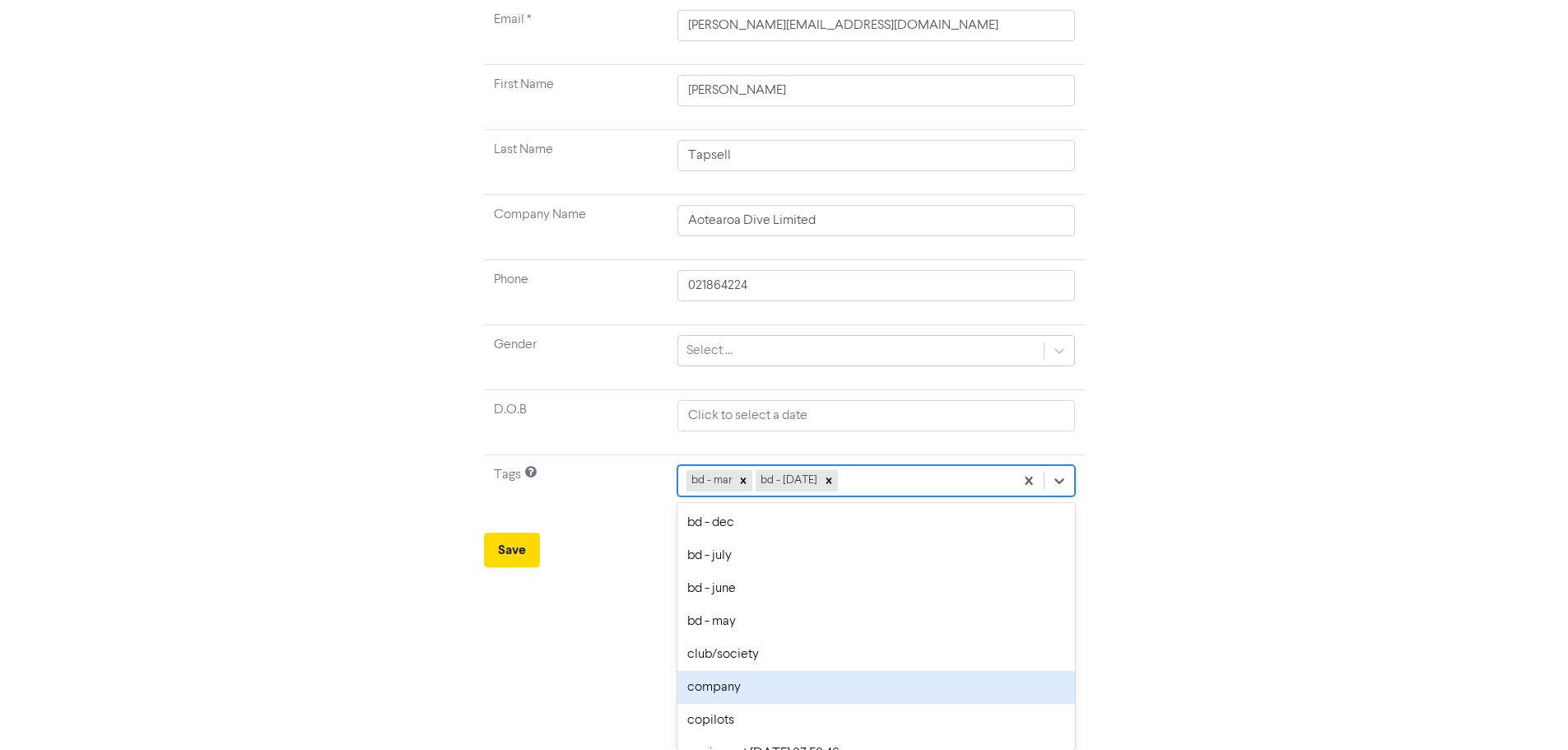
click at [714, 689] on div "company" at bounding box center [876, 687] width 398 height 33
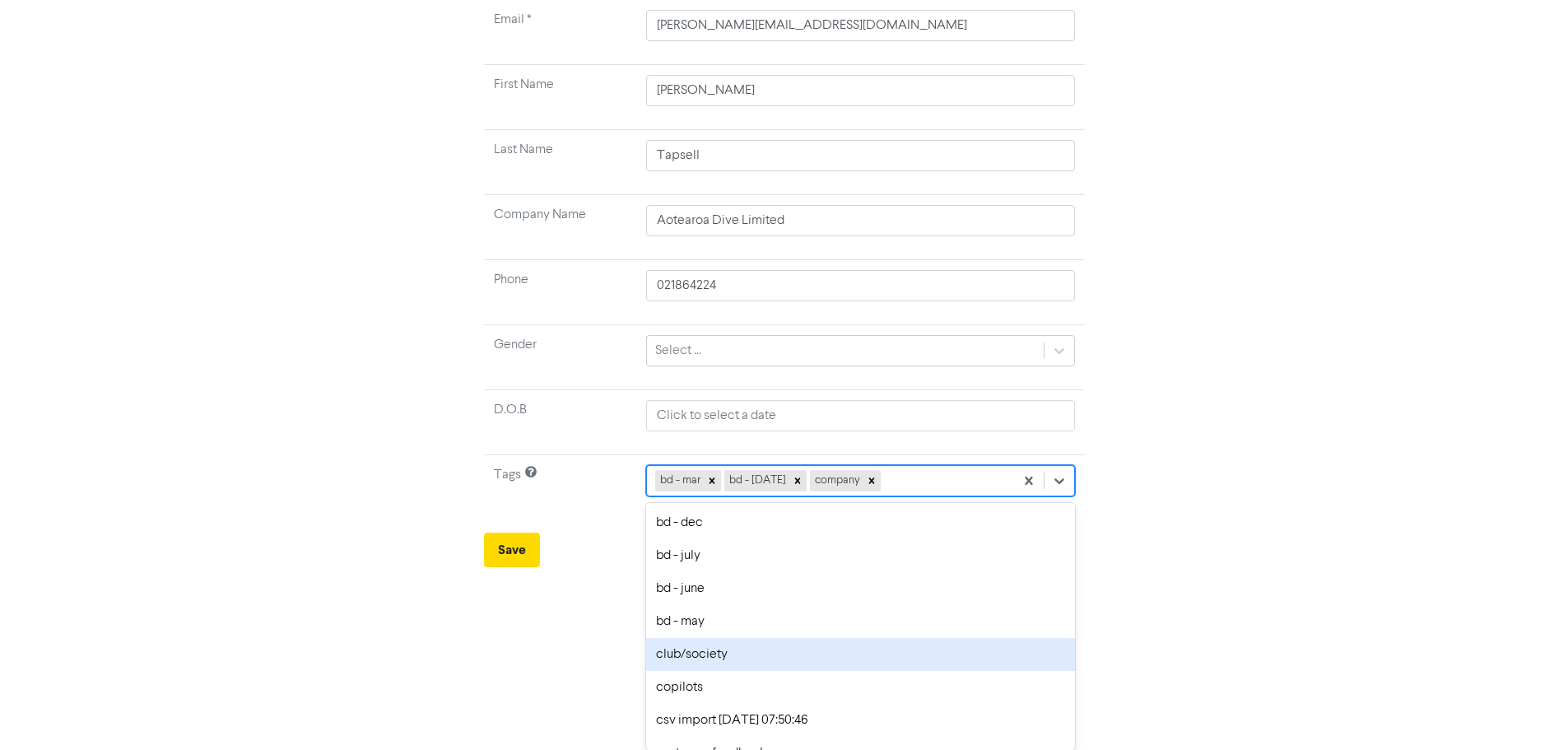
click at [912, 497] on div "option club/society focused, 7 of 30. 27 results available. Use Up and Down to …" at bounding box center [860, 480] width 428 height 31
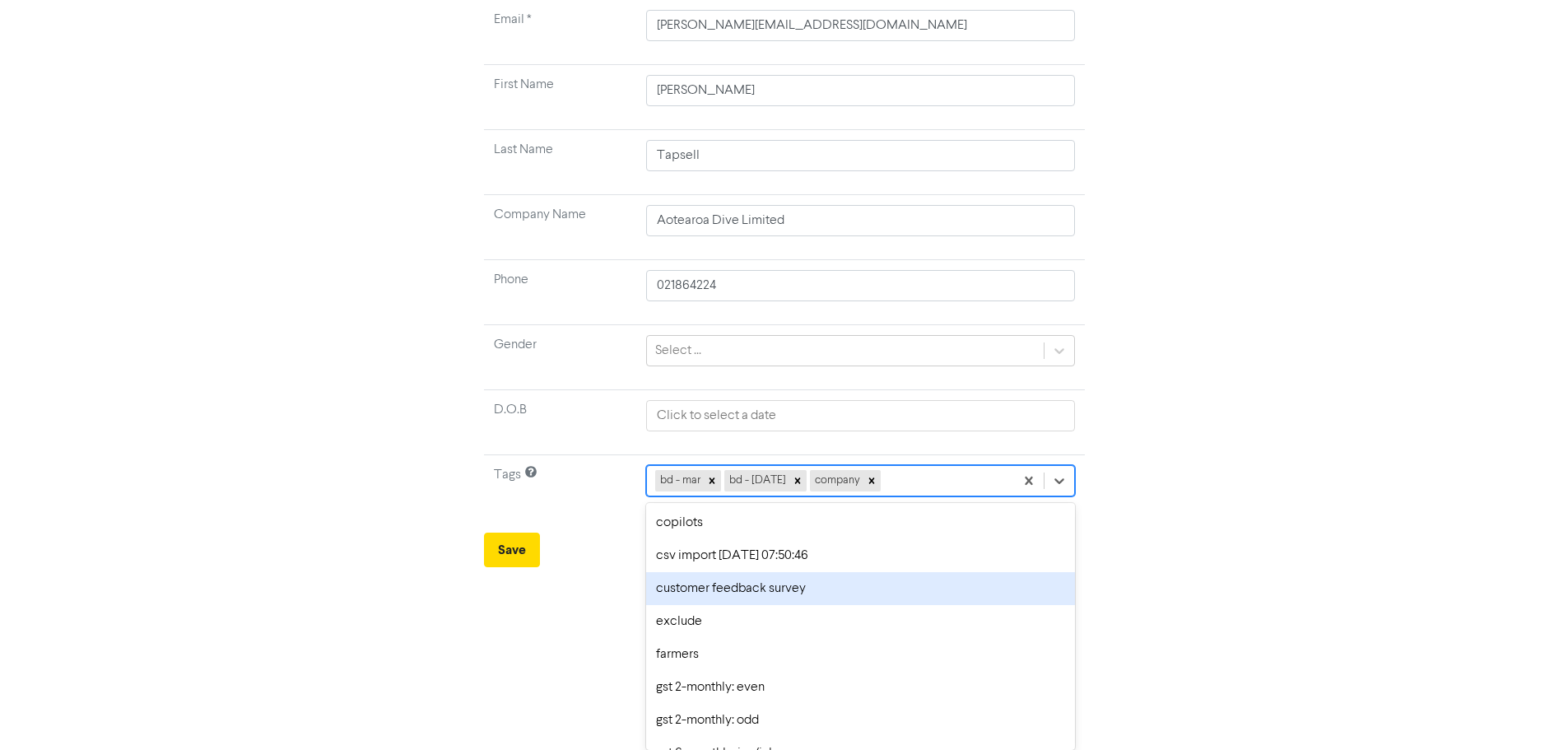
scroll to position [247, 0]
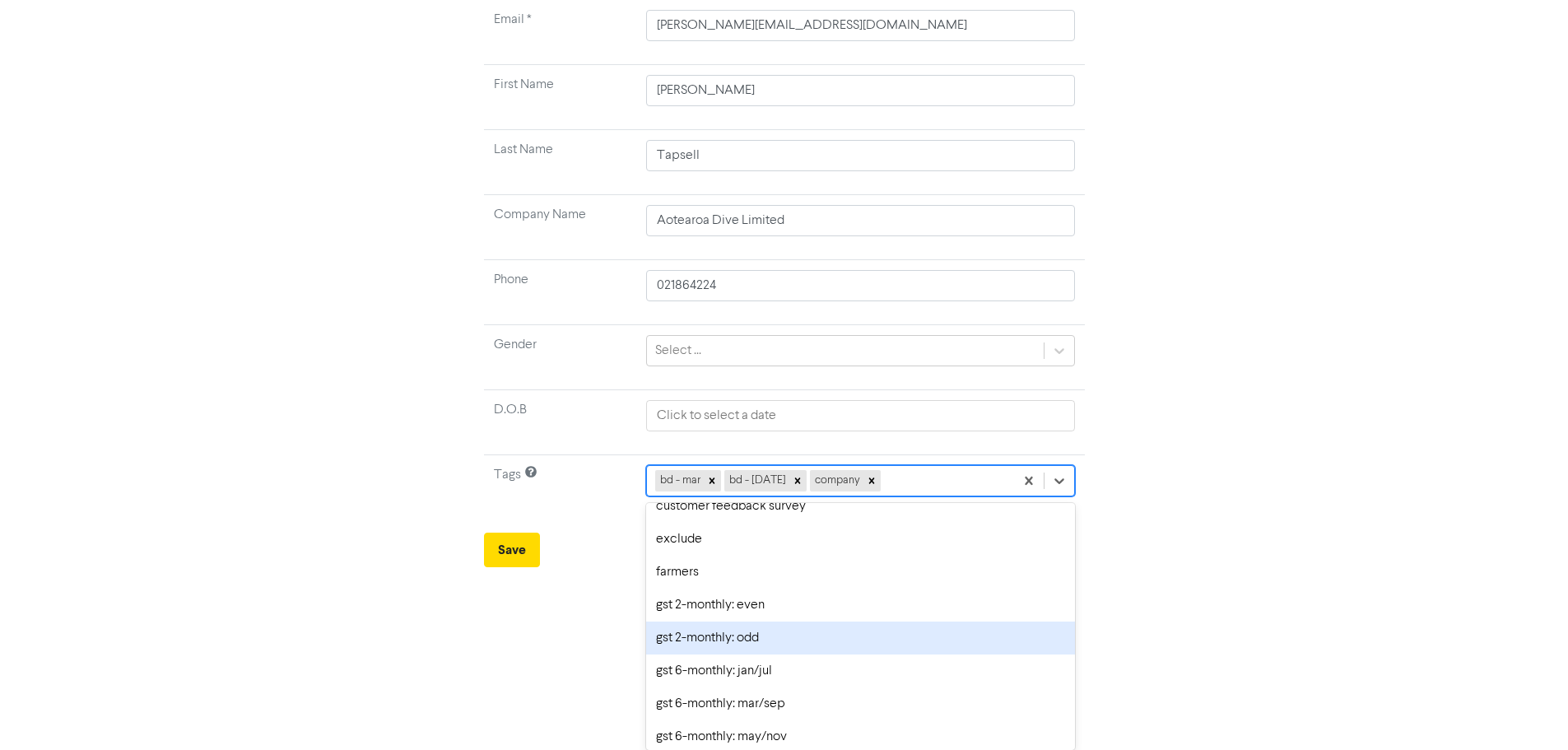
click at [707, 639] on div "gst 2-monthly: odd" at bounding box center [860, 637] width 428 height 33
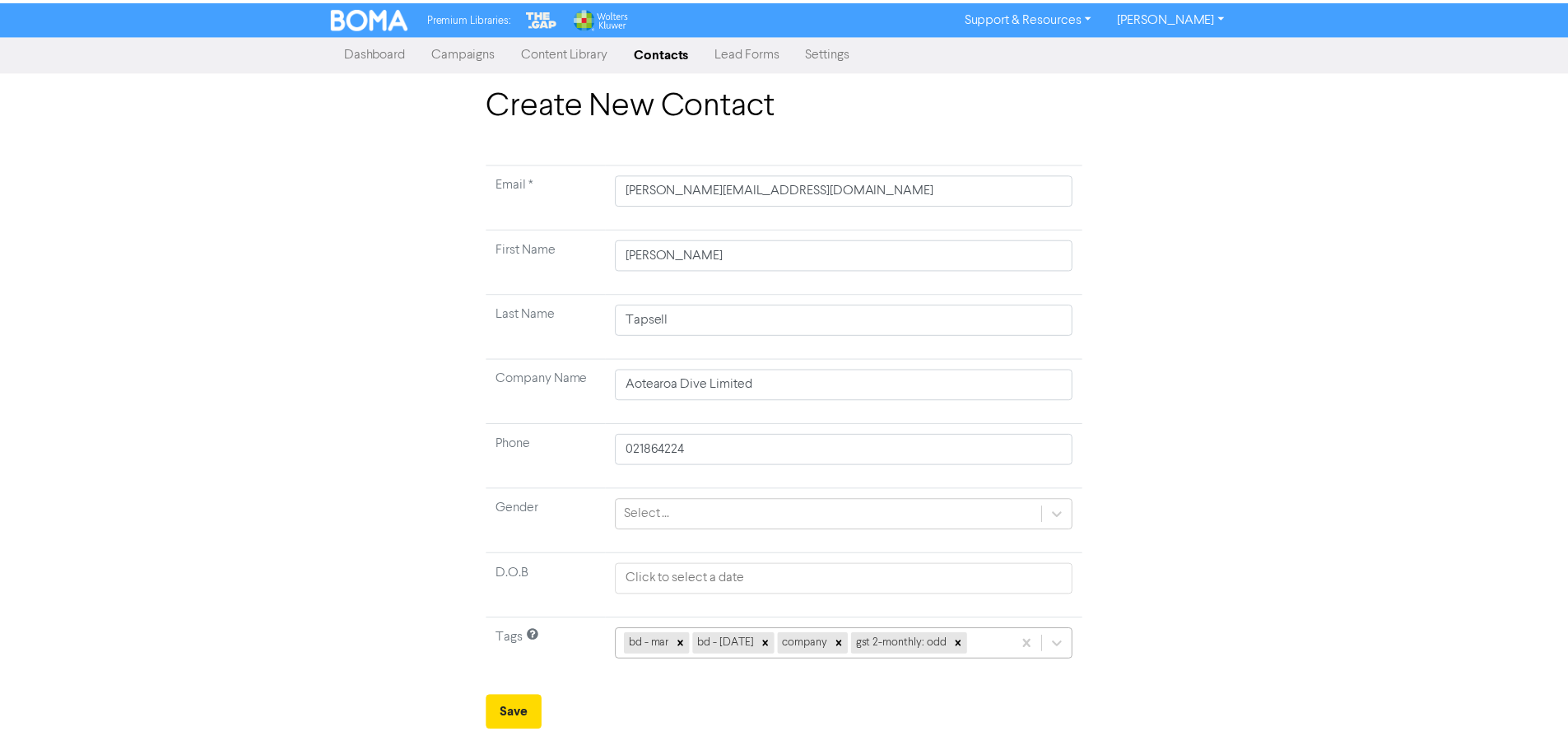
scroll to position [163, 0]
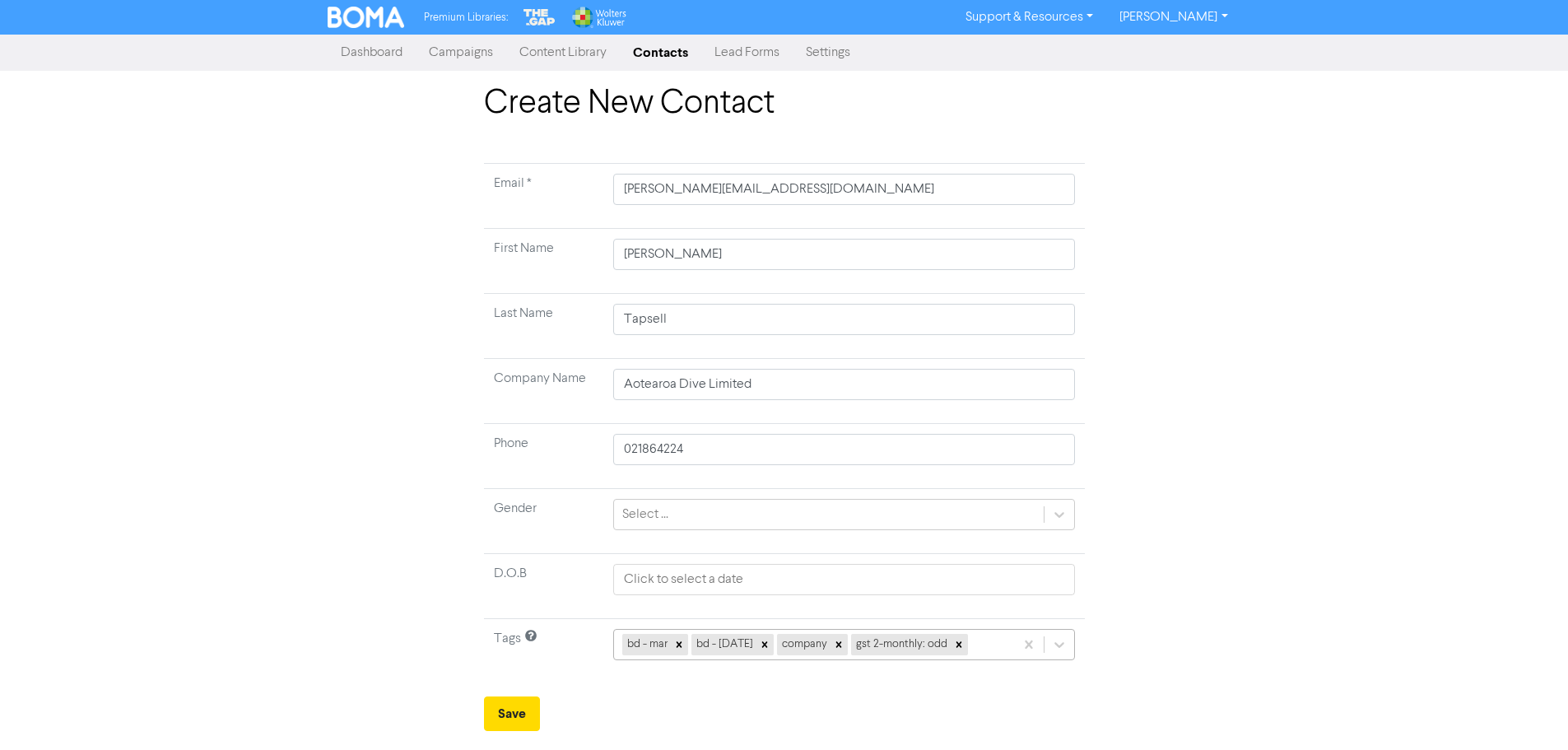
click at [987, 645] on div "bd - mar bd - [DATE] company gst 2-monthly: odd" at bounding box center [843, 645] width 461 height 31
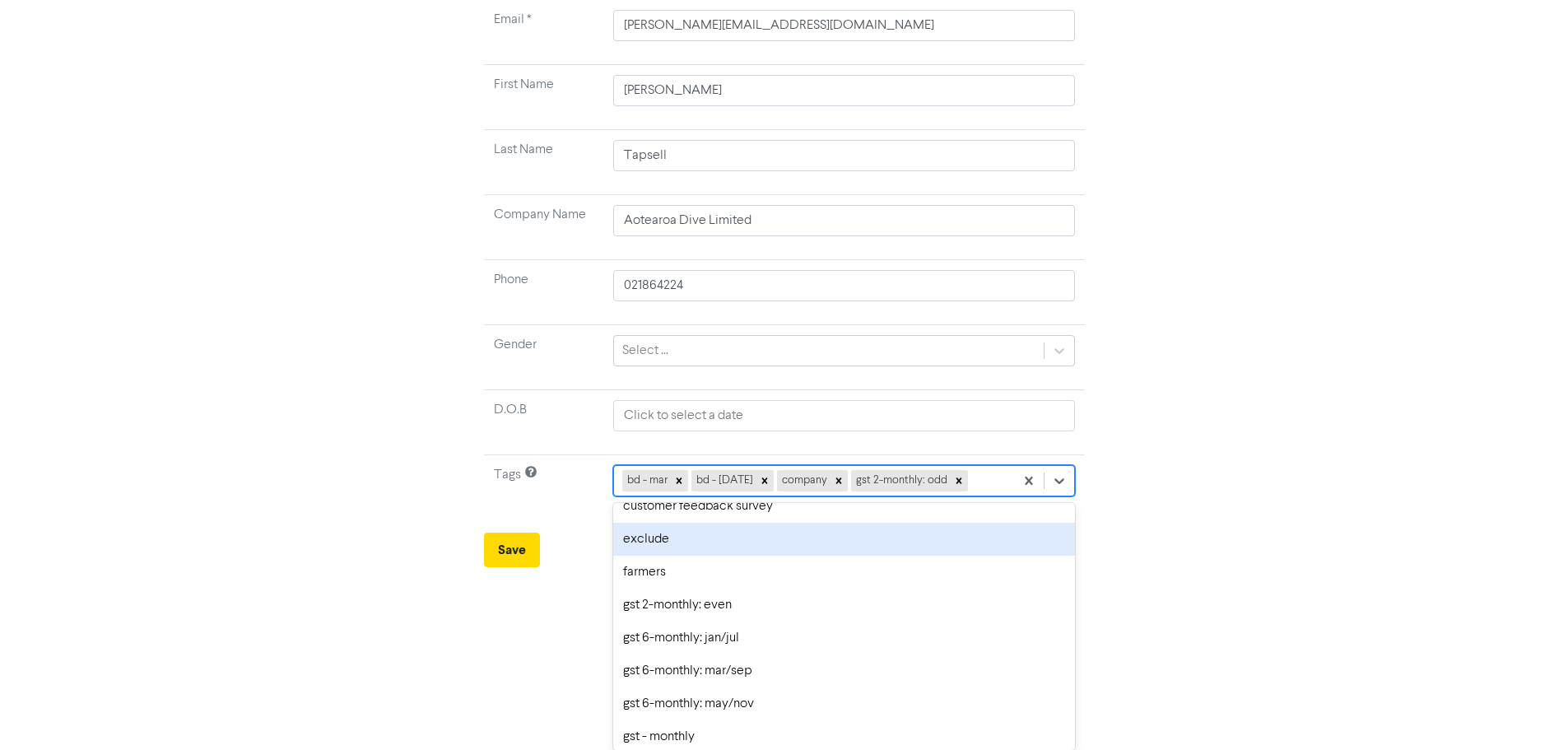
scroll to position [330, 0]
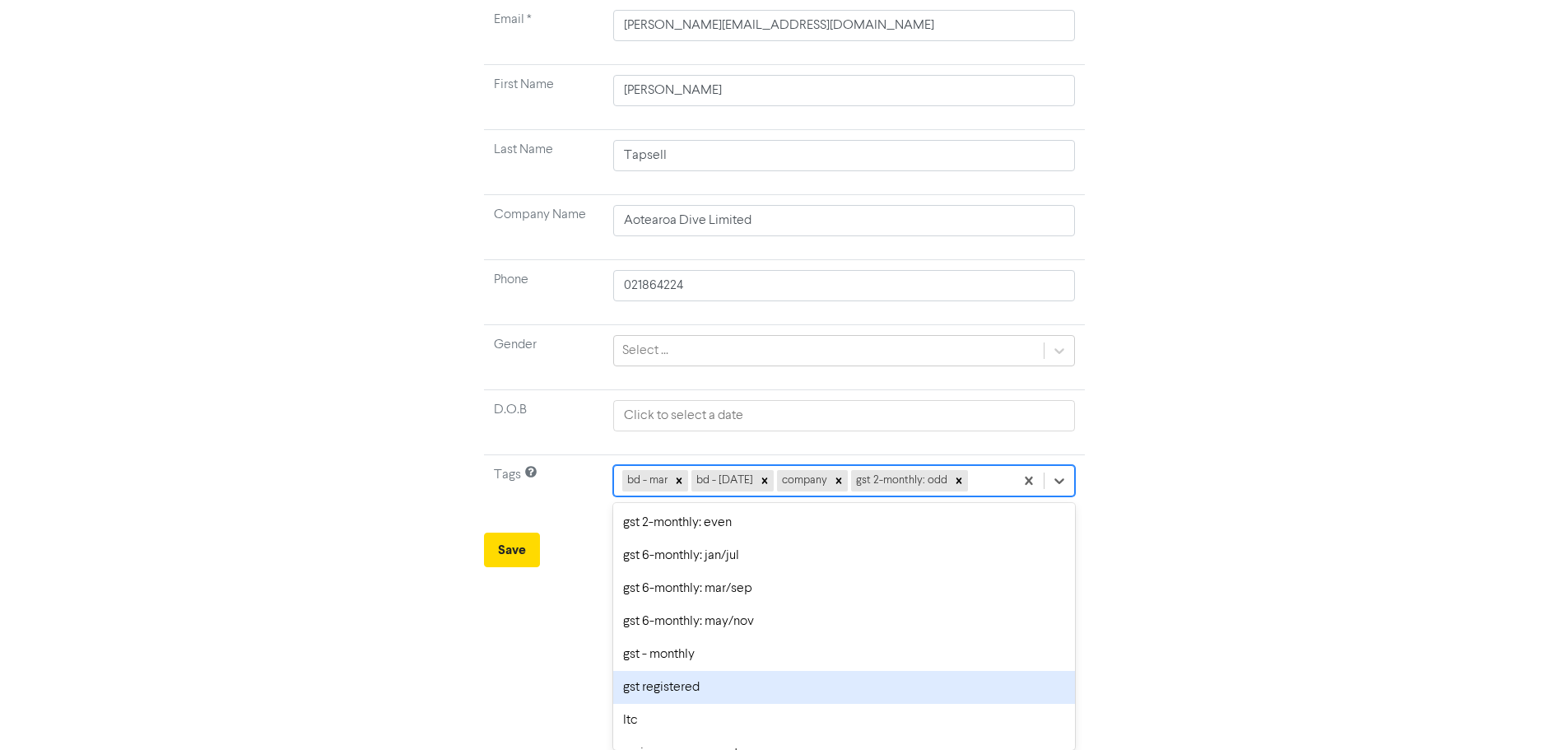
click at [651, 689] on div "gst registered" at bounding box center [843, 687] width 461 height 33
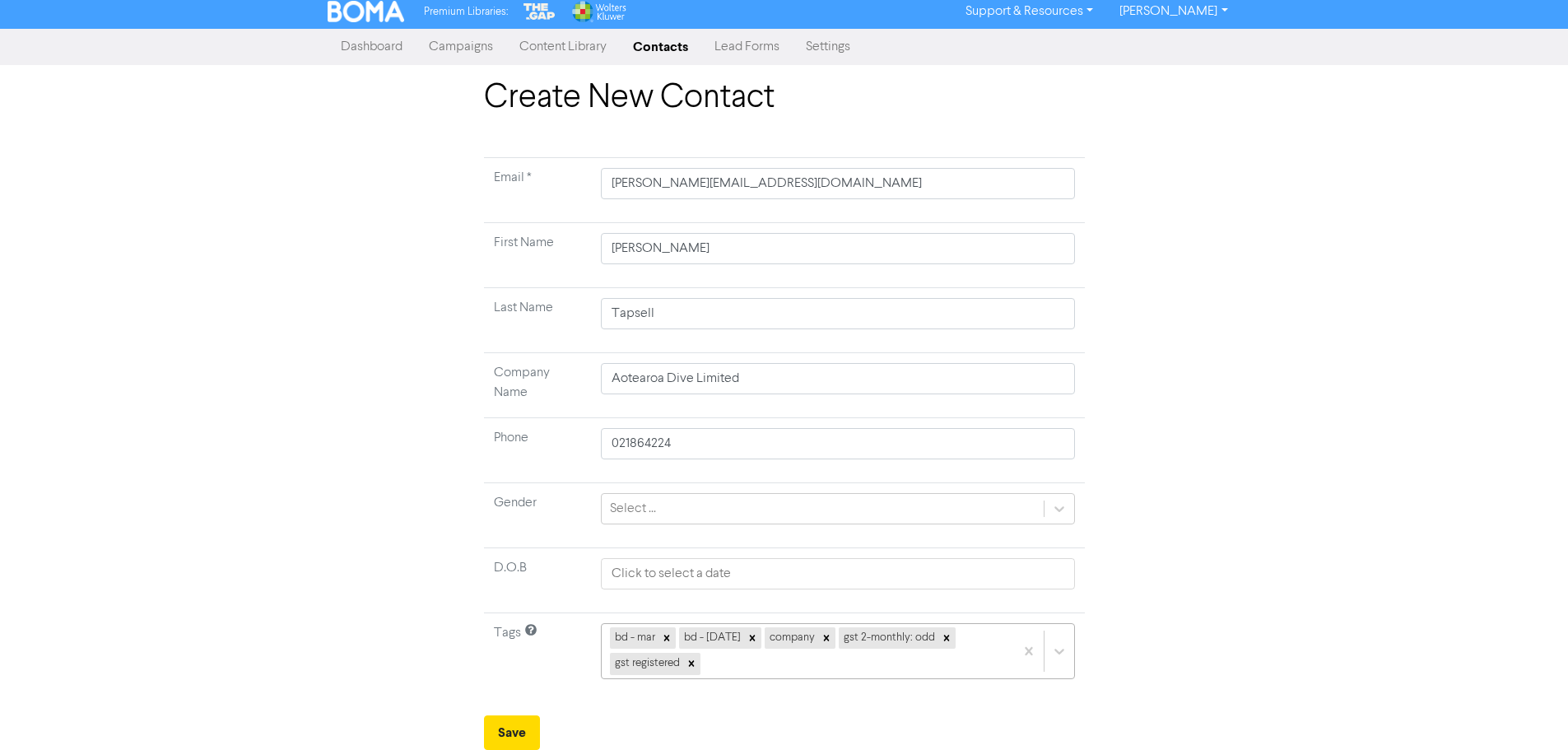
scroll to position [189, 0]
click at [958, 652] on div "bd - mar bd - [DATE] company gst 2-monthly: odd gst registered" at bounding box center [838, 651] width 474 height 56
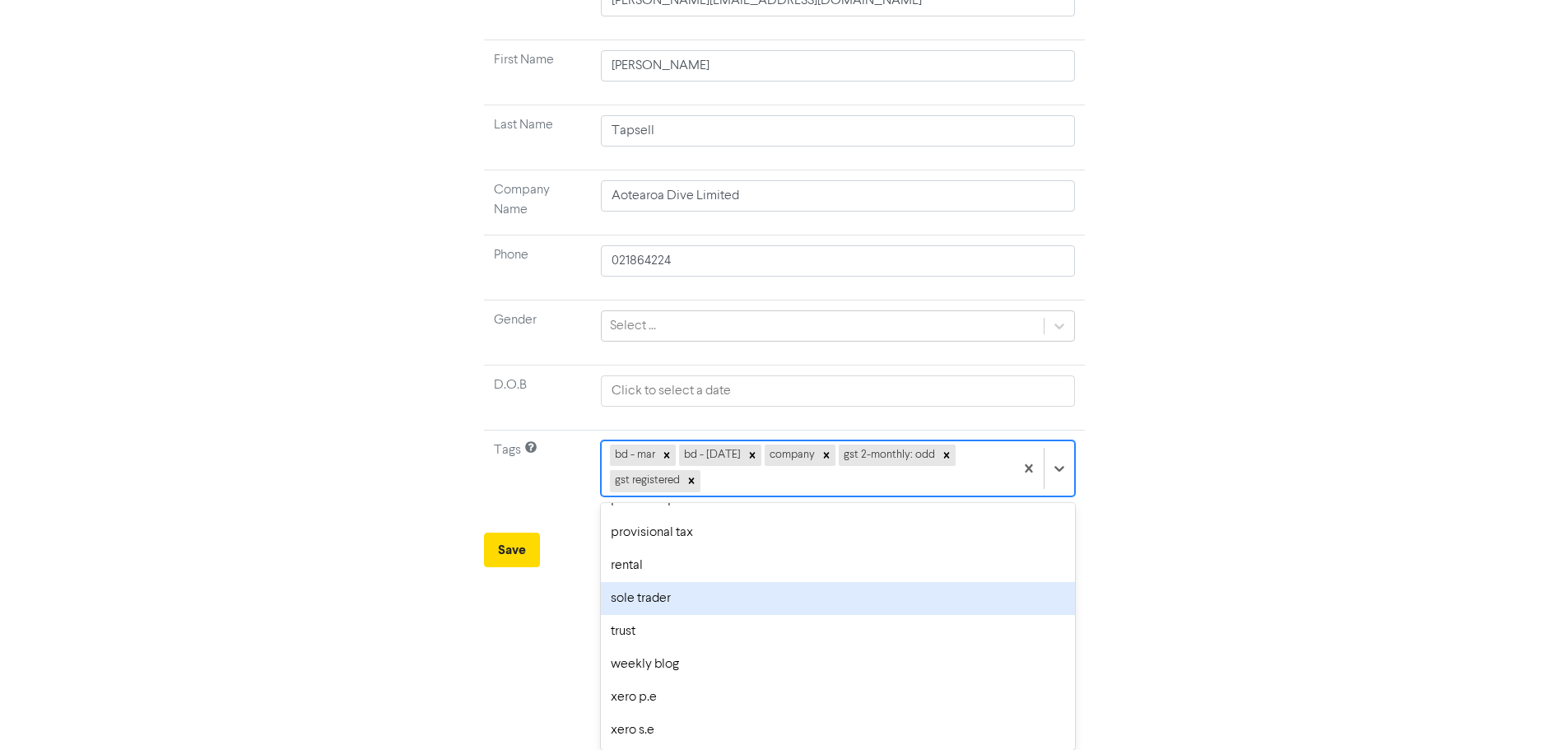
scroll to position [500, 0]
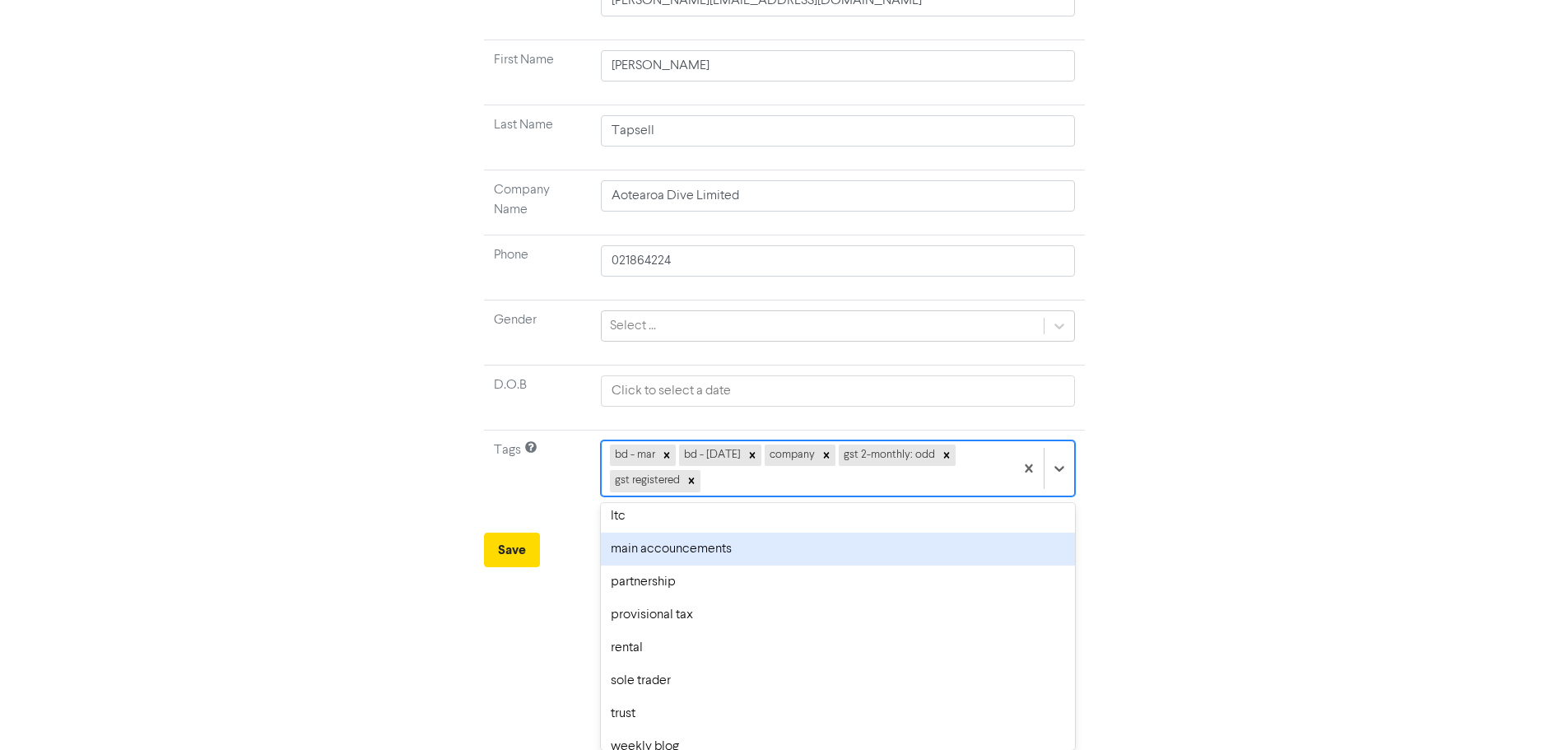
click at [660, 555] on div "main accouncements" at bounding box center [838, 548] width 474 height 33
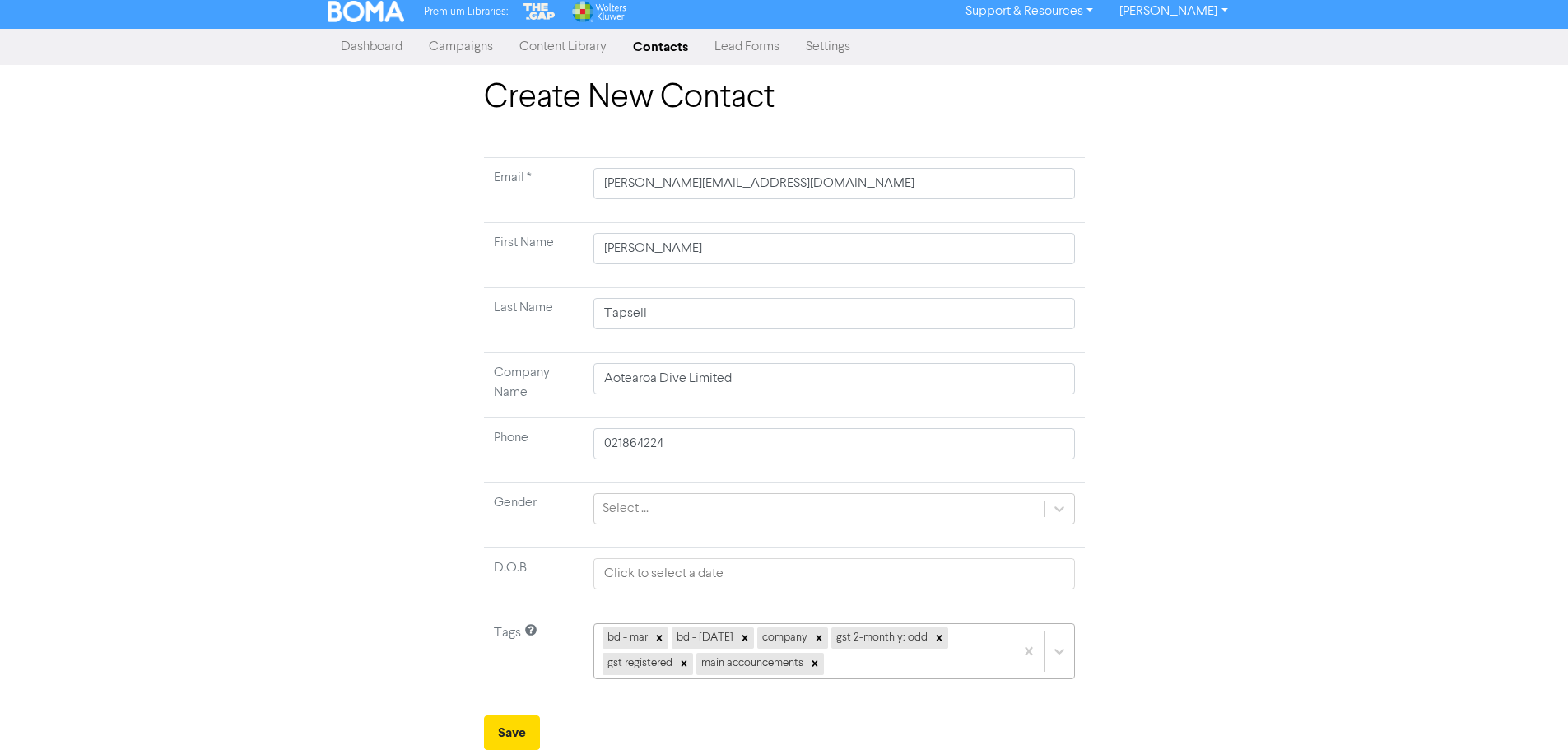
scroll to position [189, 0]
click at [878, 664] on div "bd - mar bd - [DATE] company gst 2-monthly: odd gst registered main accouncemen…" at bounding box center [834, 651] width 481 height 56
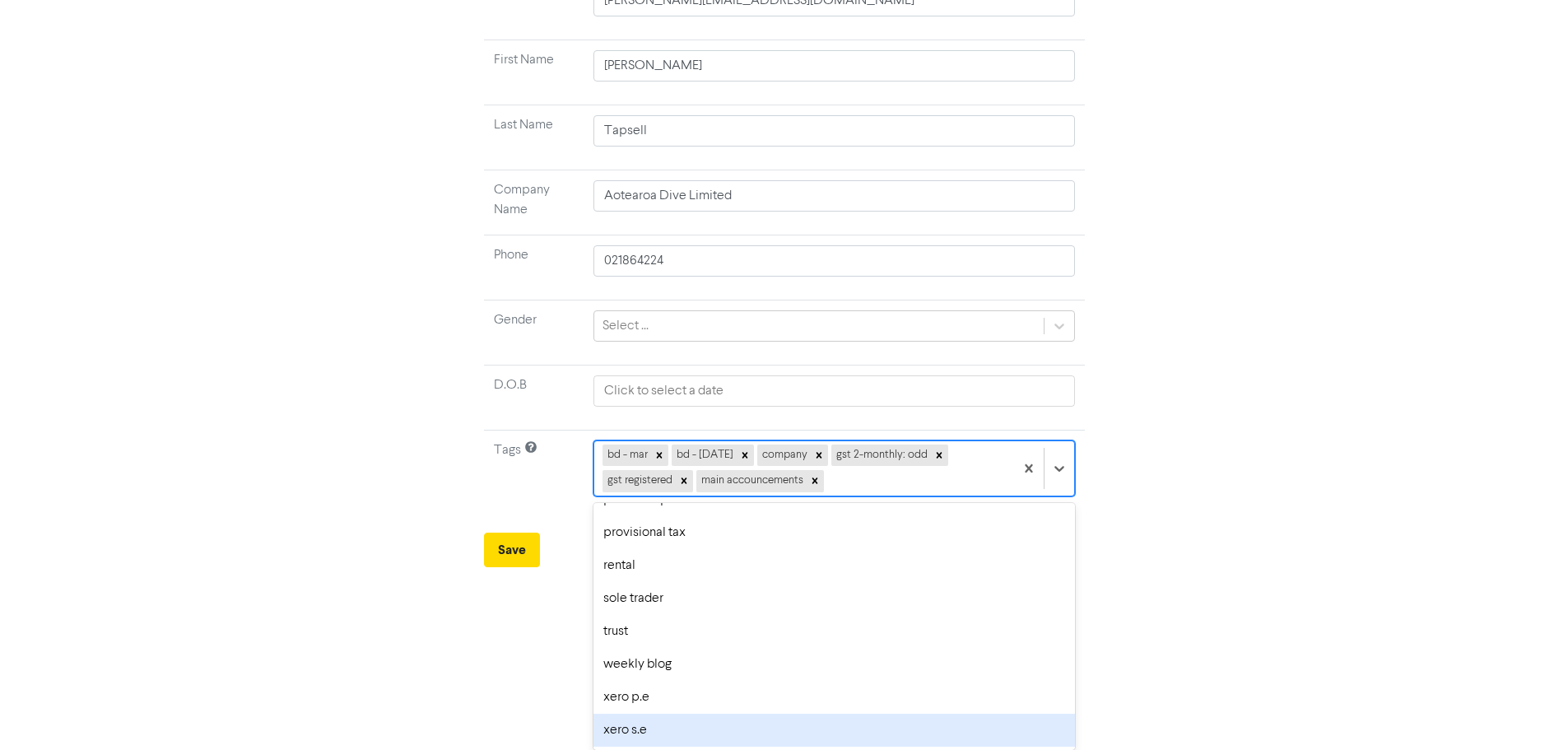
scroll to position [5, 0]
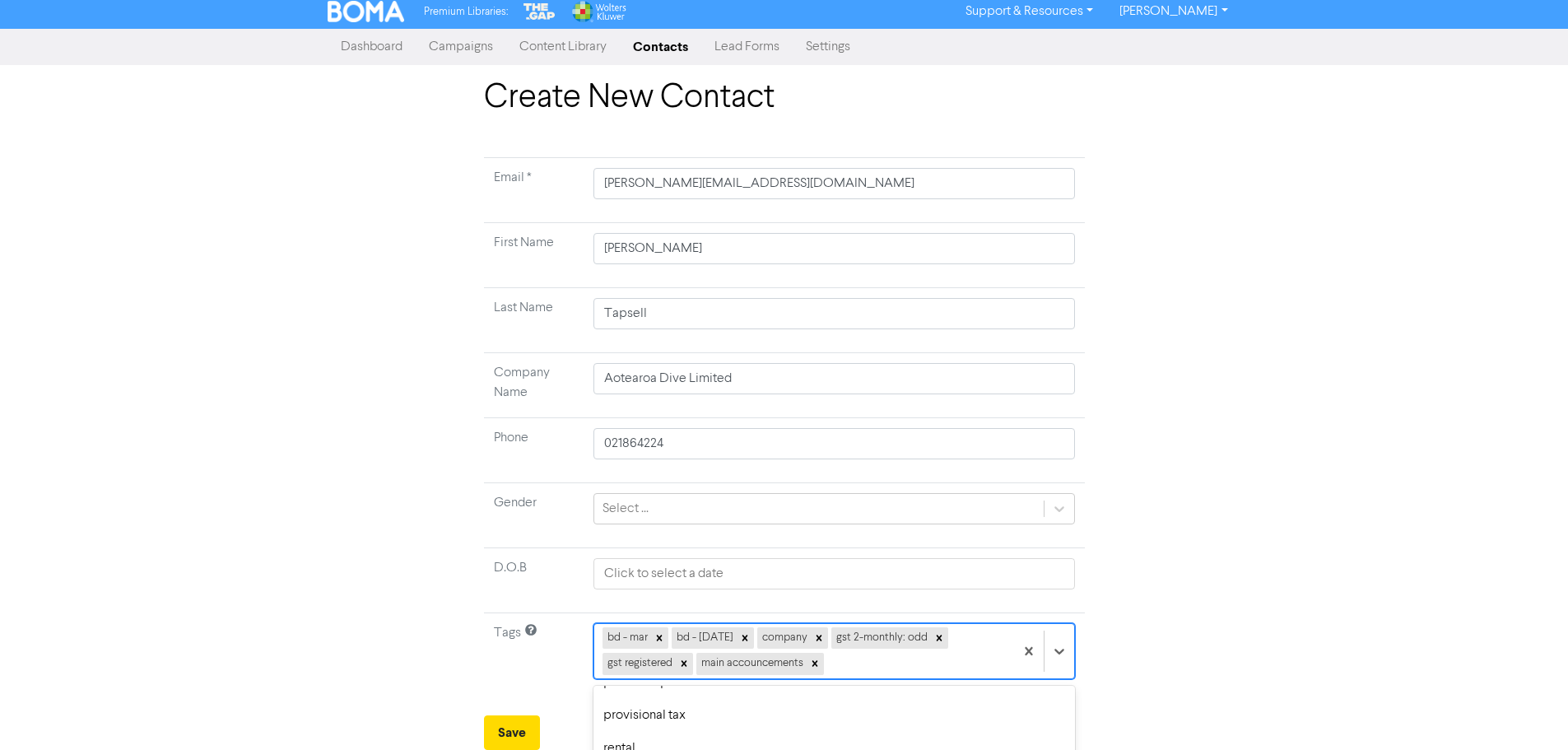
click at [488, 683] on html "Premium Libraries: Support & Resources Video Tutorials FAQ & Guides Marketing E…" at bounding box center [784, 370] width 1568 height 750
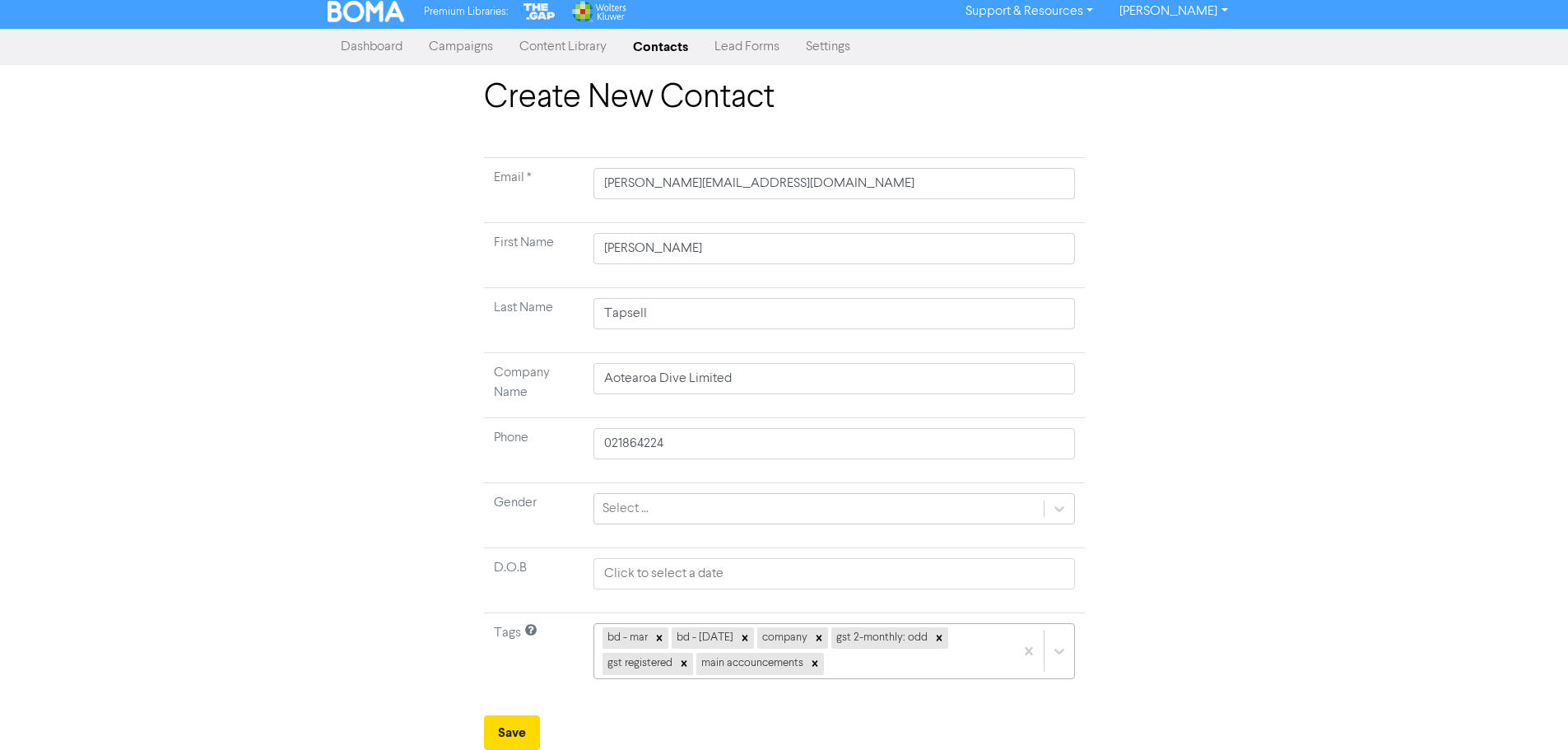
scroll to position [189, 0]
click at [878, 669] on div "bd - mar bd - [DATE] company gst 2-monthly: odd gst registered main accouncemen…" at bounding box center [834, 651] width 481 height 56
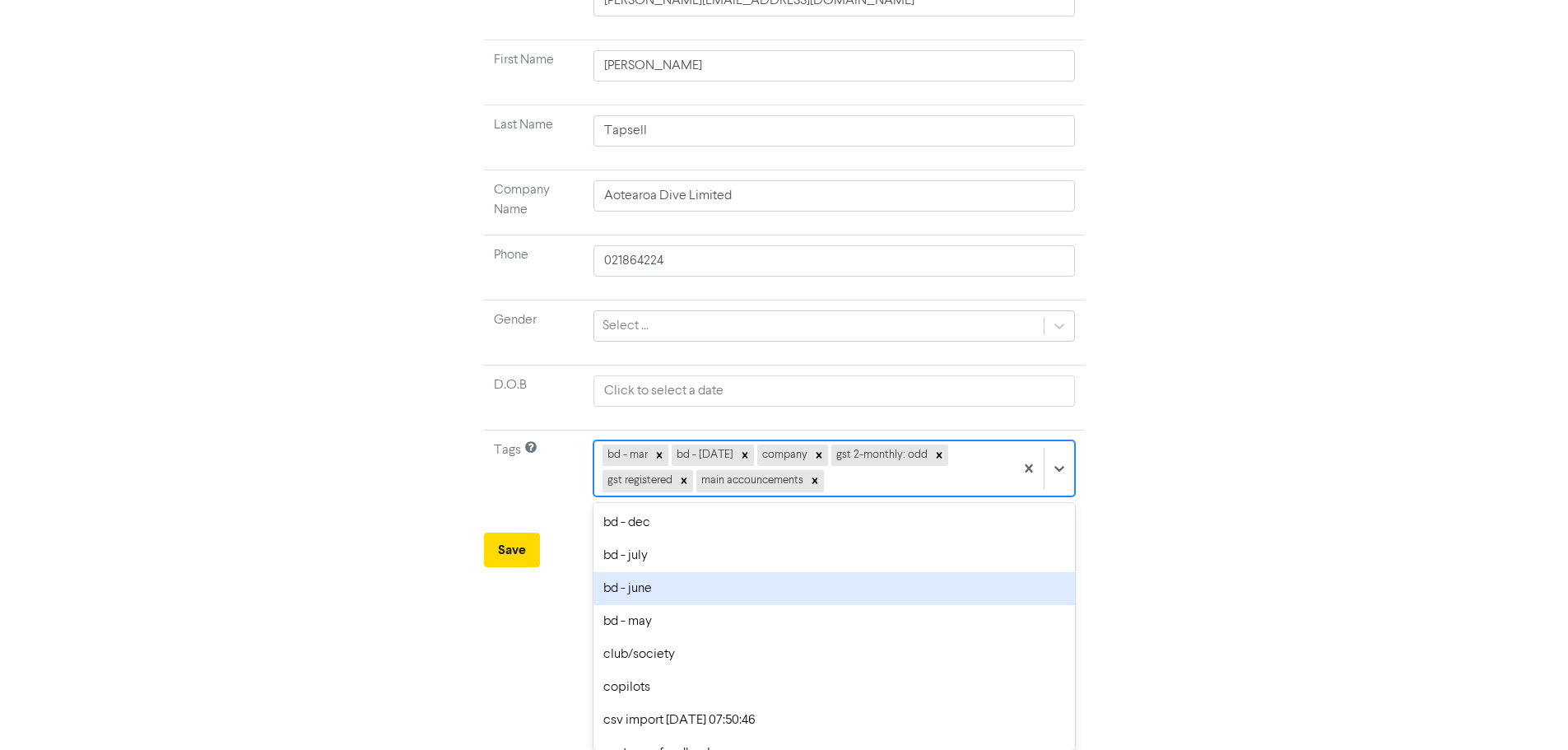
click at [264, 499] on div "Create New Contact Email * [PERSON_NAME][EMAIL_ADDRESS][DOMAIN_NAME] First Name…" at bounding box center [784, 232] width 1568 height 672
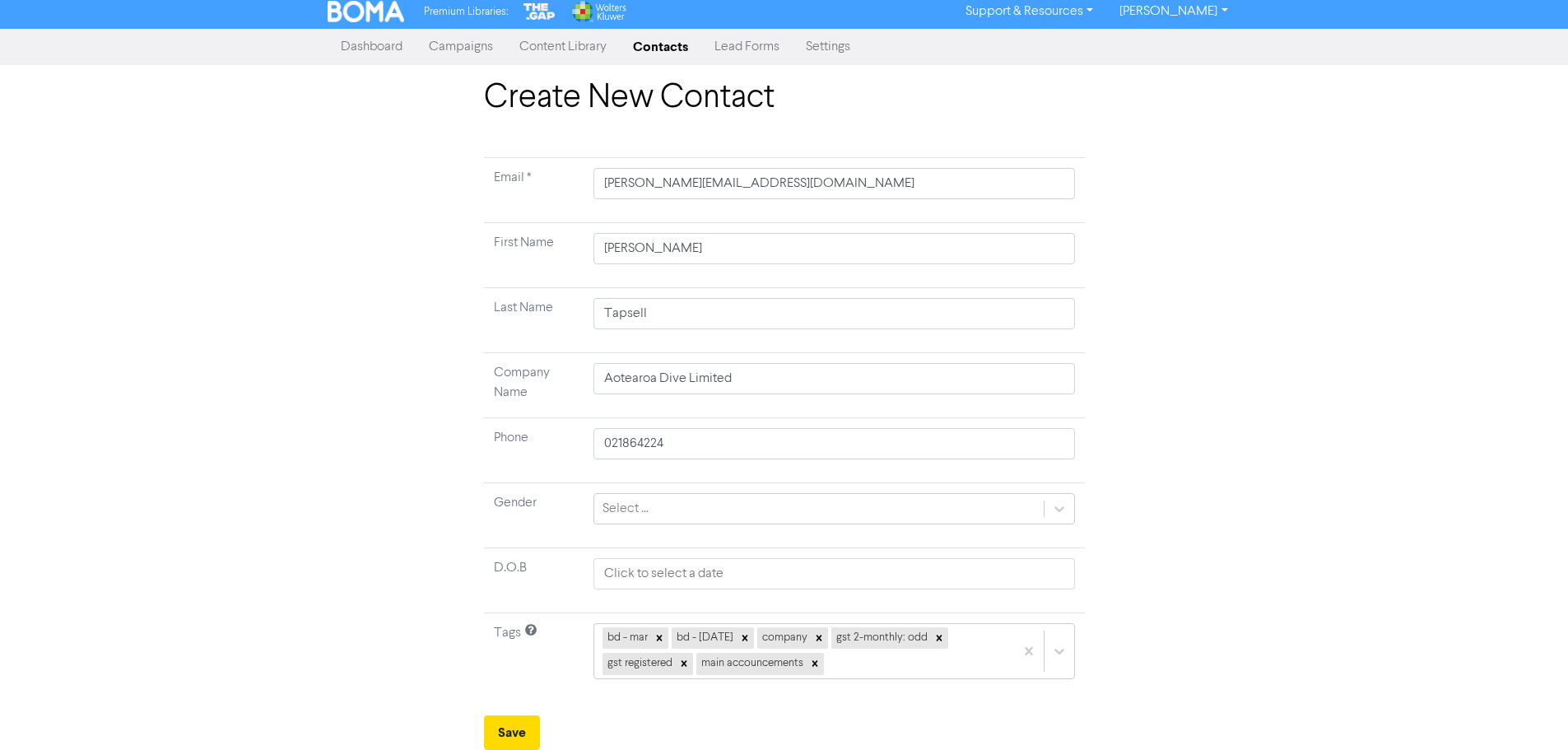
scroll to position [5, 0]
click at [526, 728] on button "Save" at bounding box center [512, 733] width 56 height 35
